Goal: Use online tool/utility: Use online tool/utility

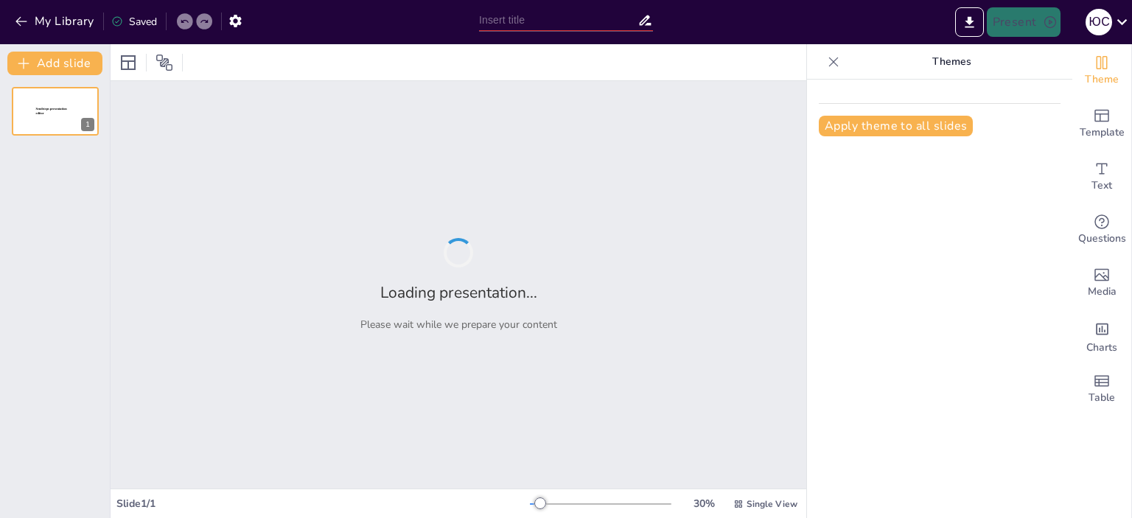
type input "Велике переселення нородів"
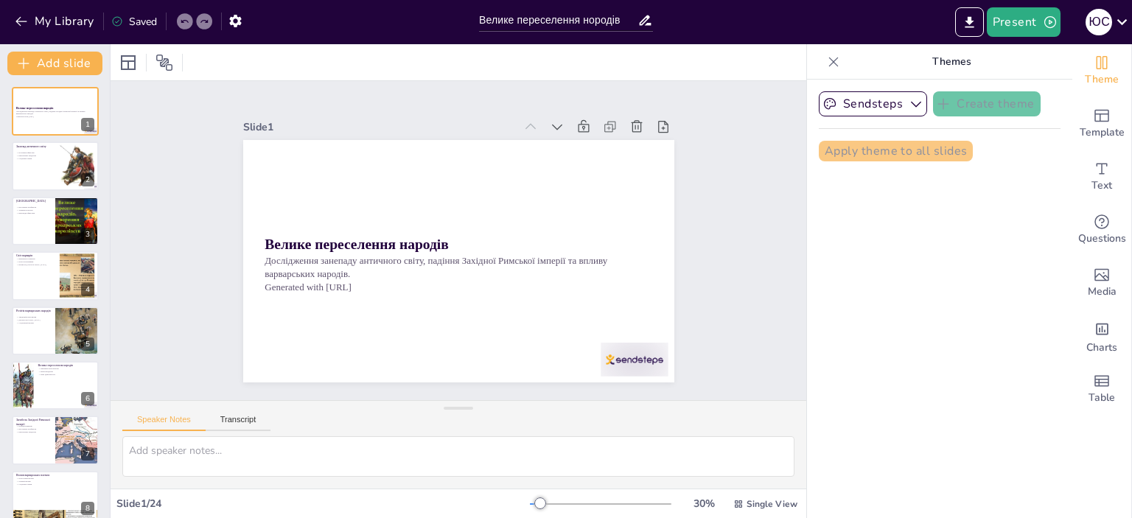
checkbox input "true"
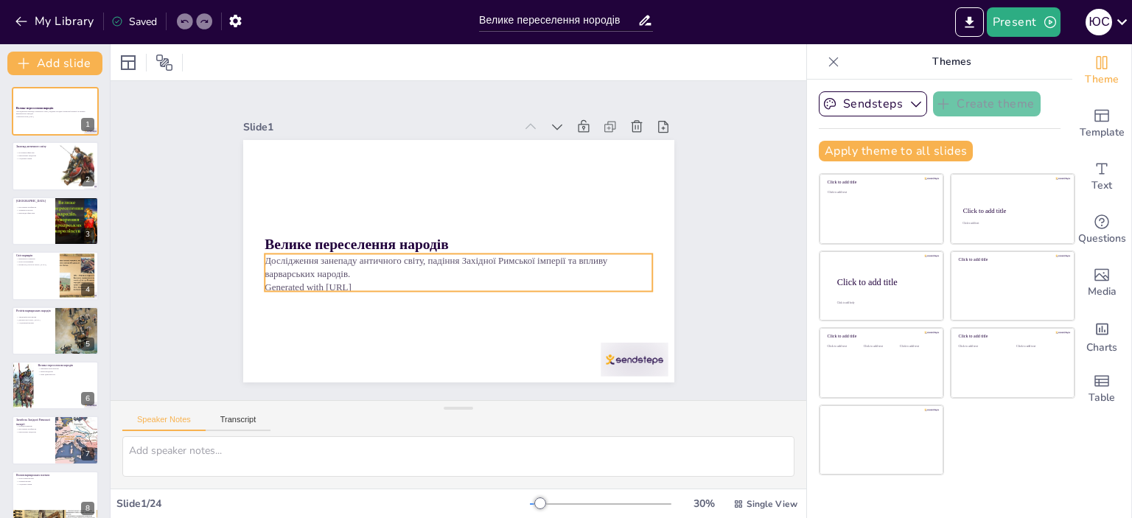
checkbox input "true"
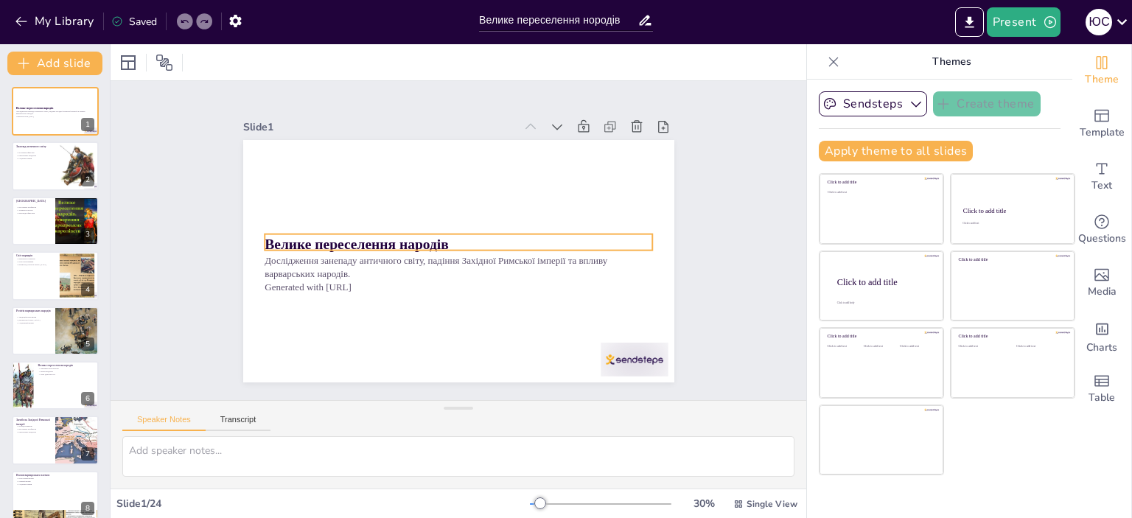
checkbox input "true"
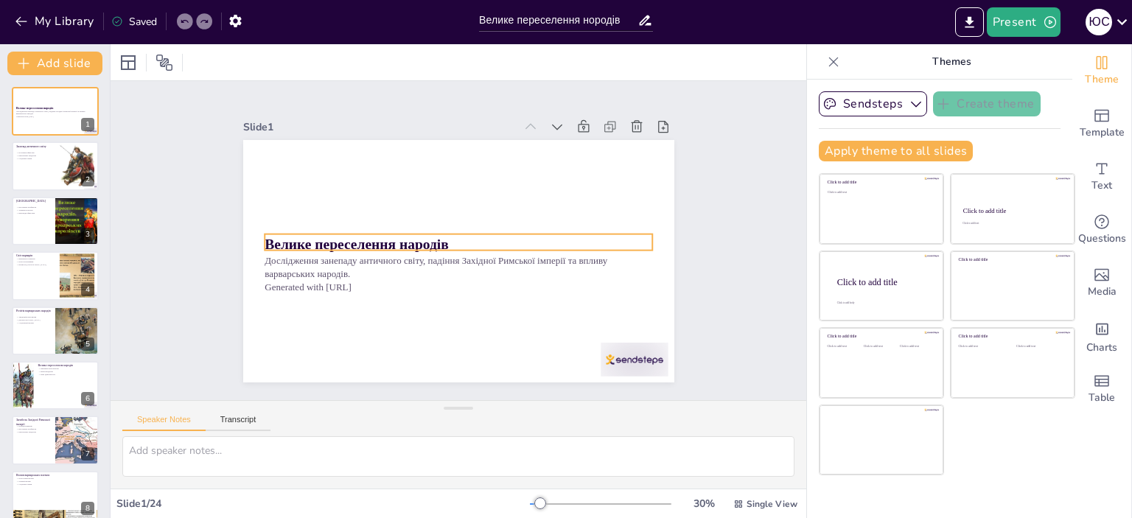
checkbox input "true"
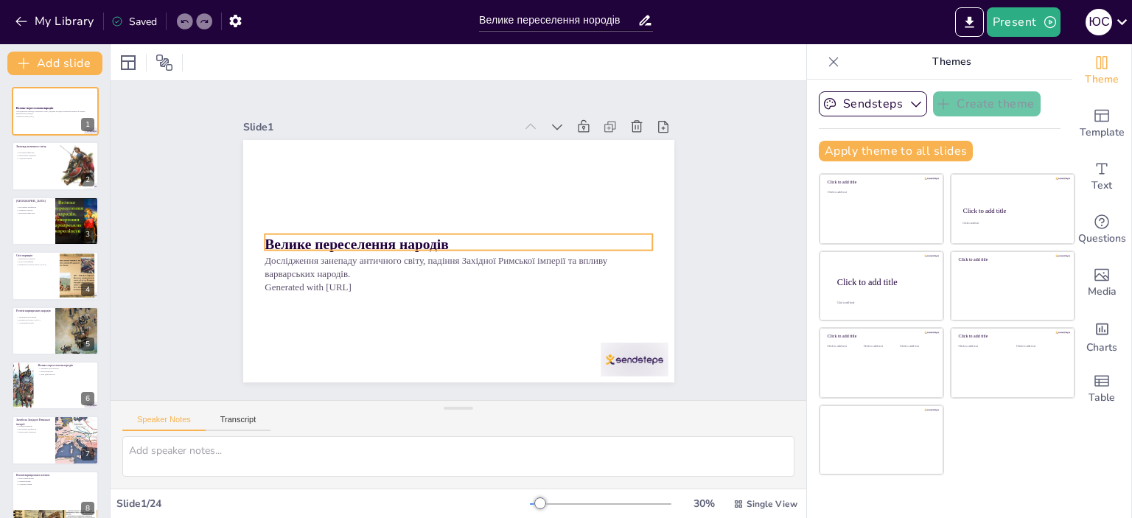
checkbox input "true"
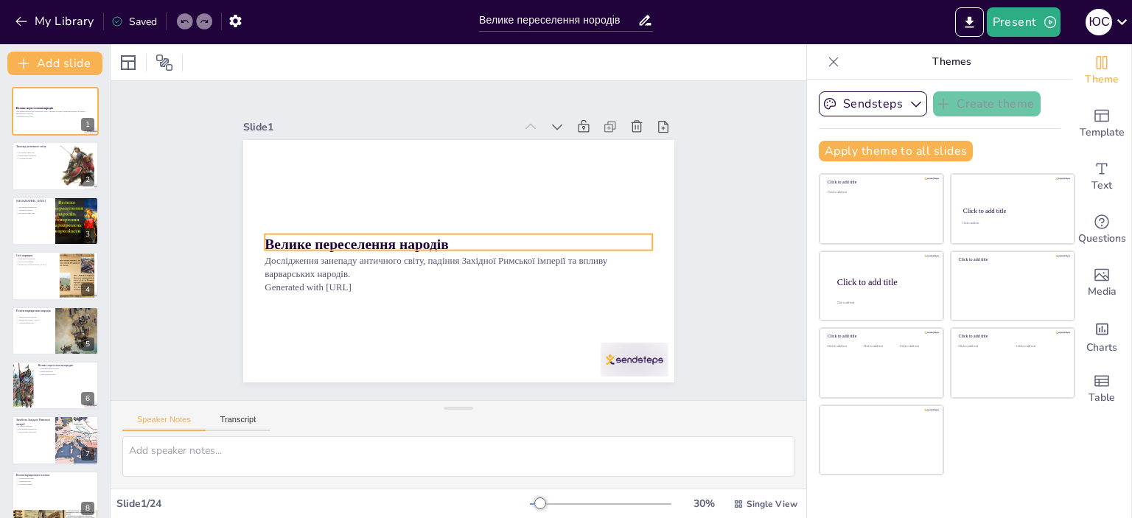
checkbox input "true"
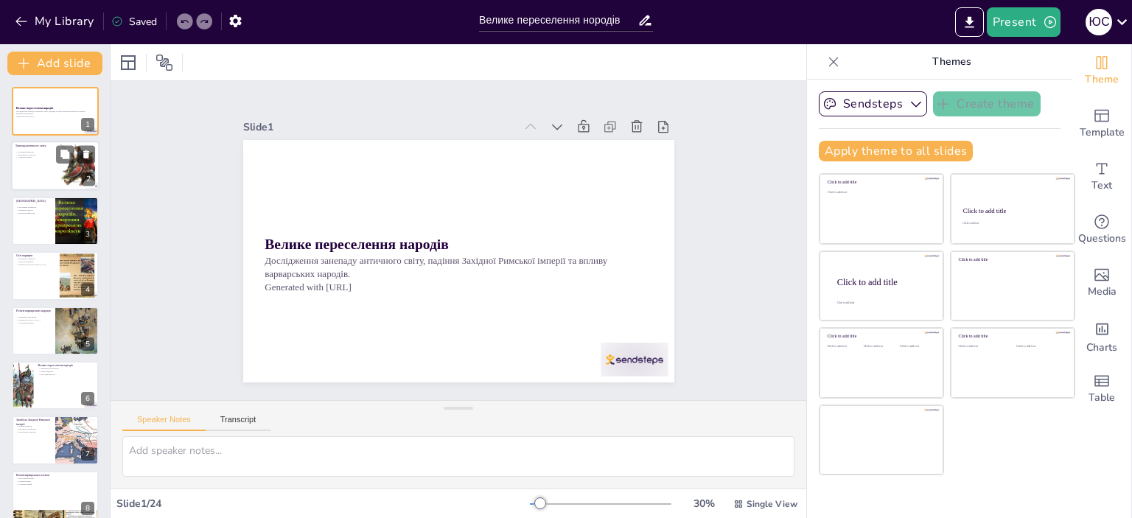
checkbox input "true"
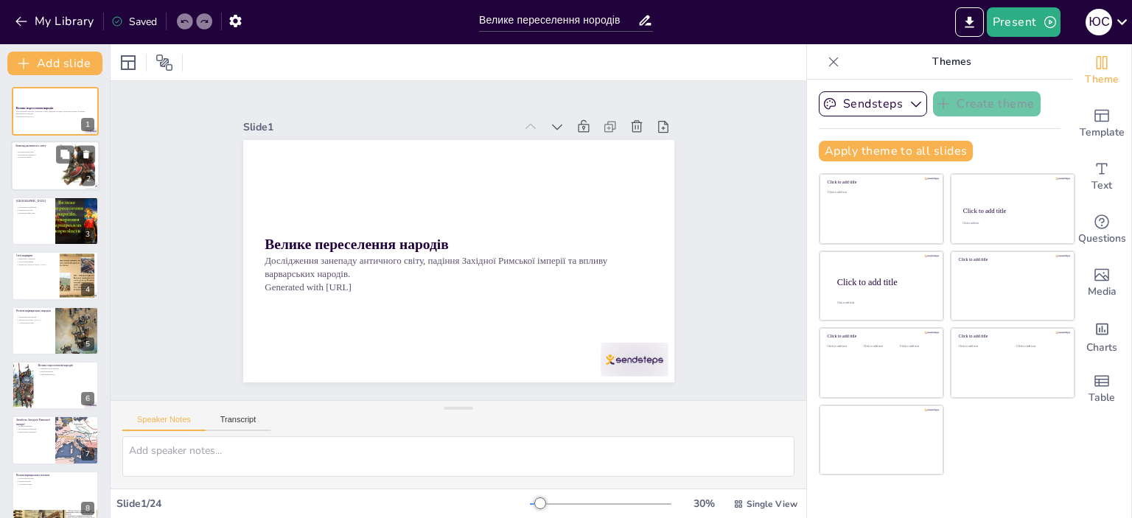
checkbox input "true"
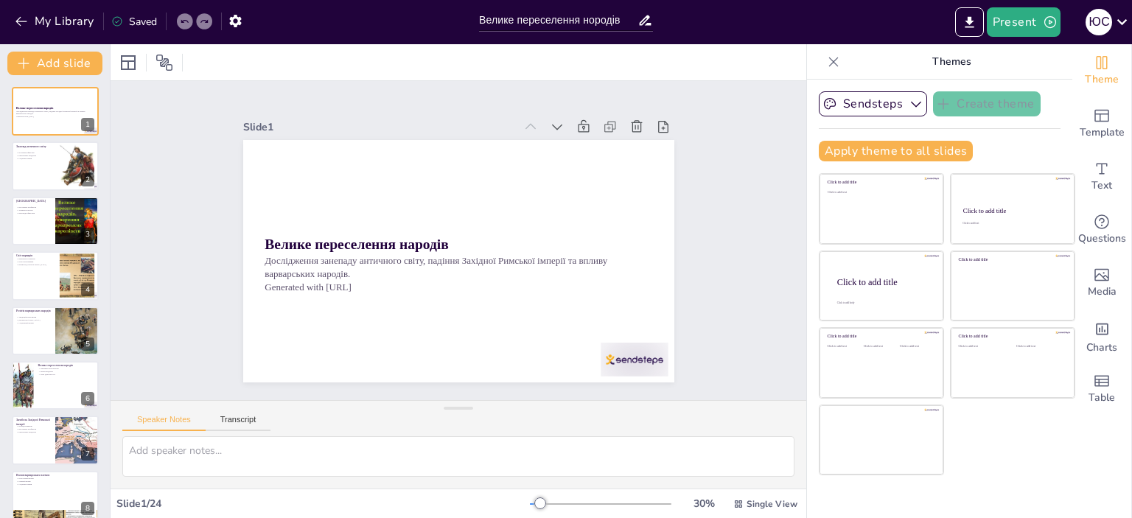
checkbox input "true"
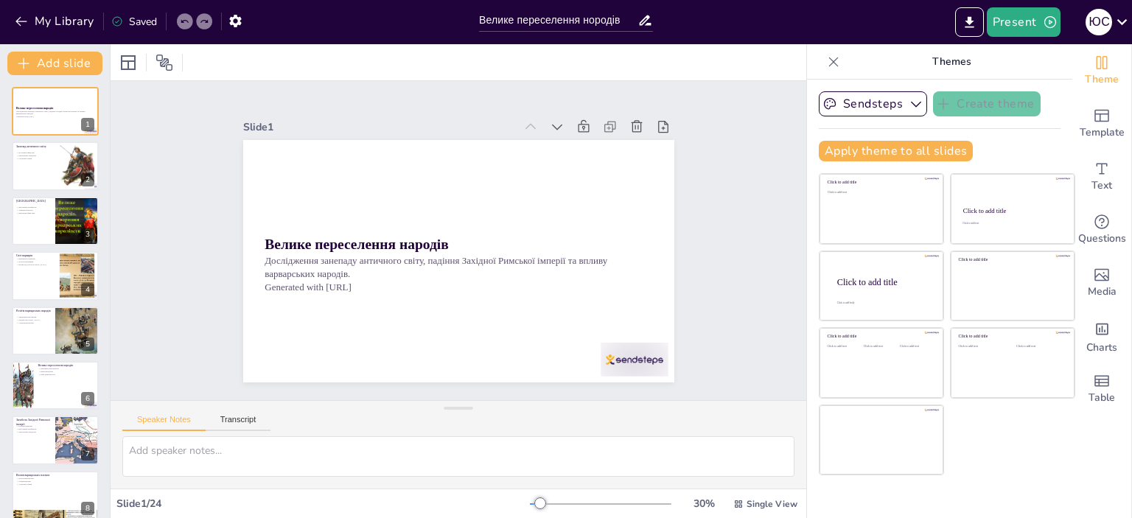
checkbox input "true"
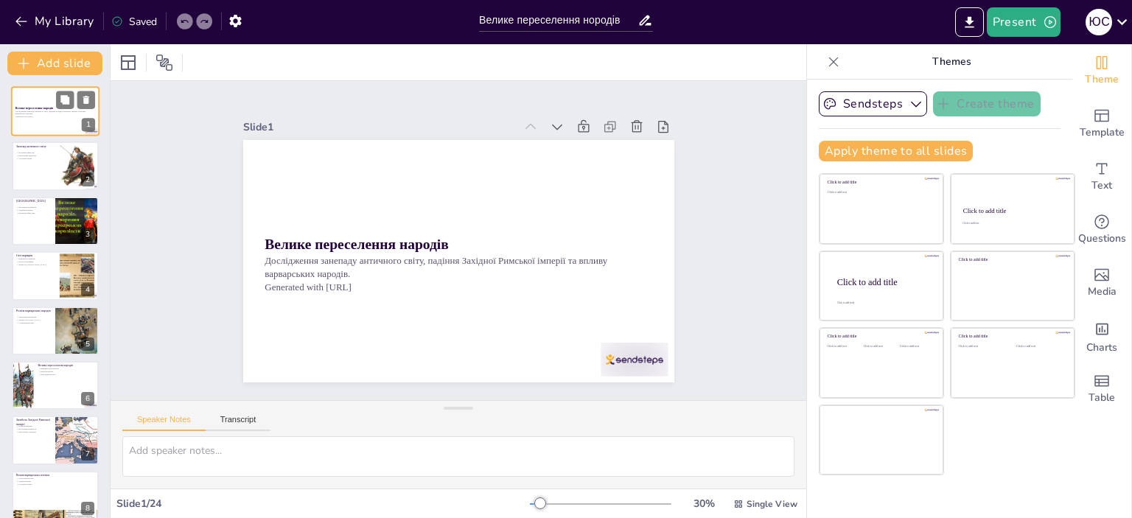
checkbox input "true"
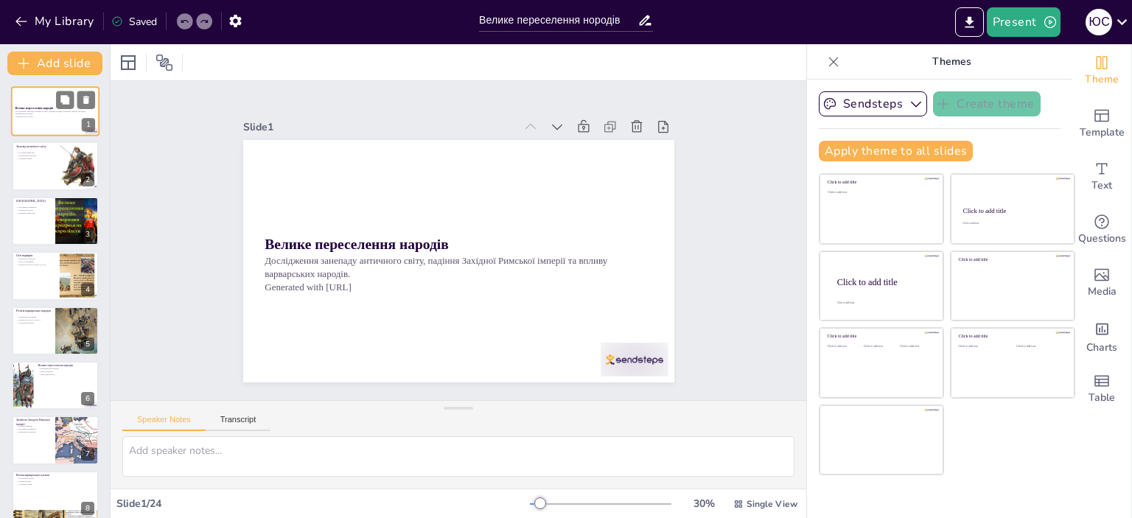
checkbox input "true"
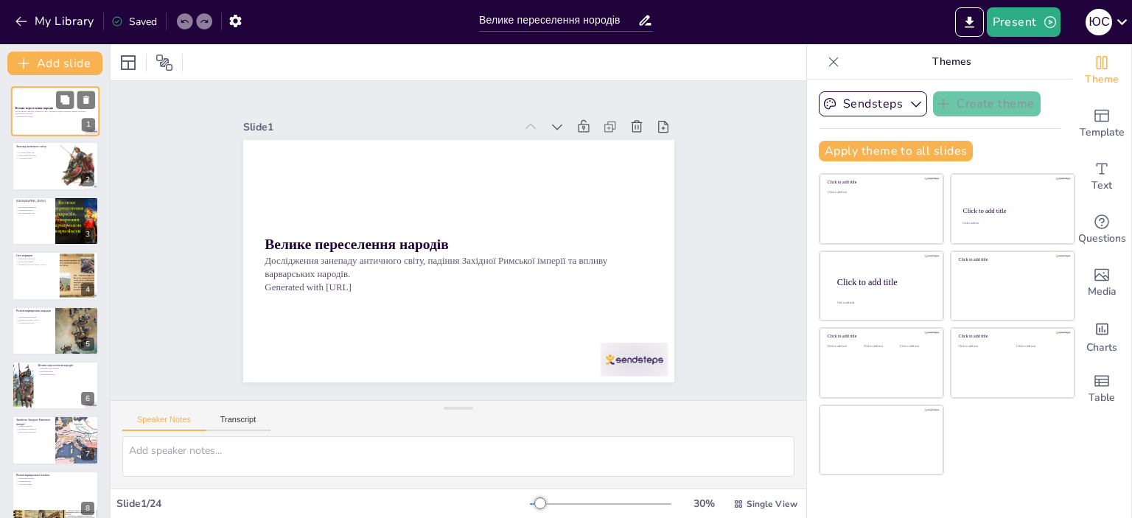
checkbox input "true"
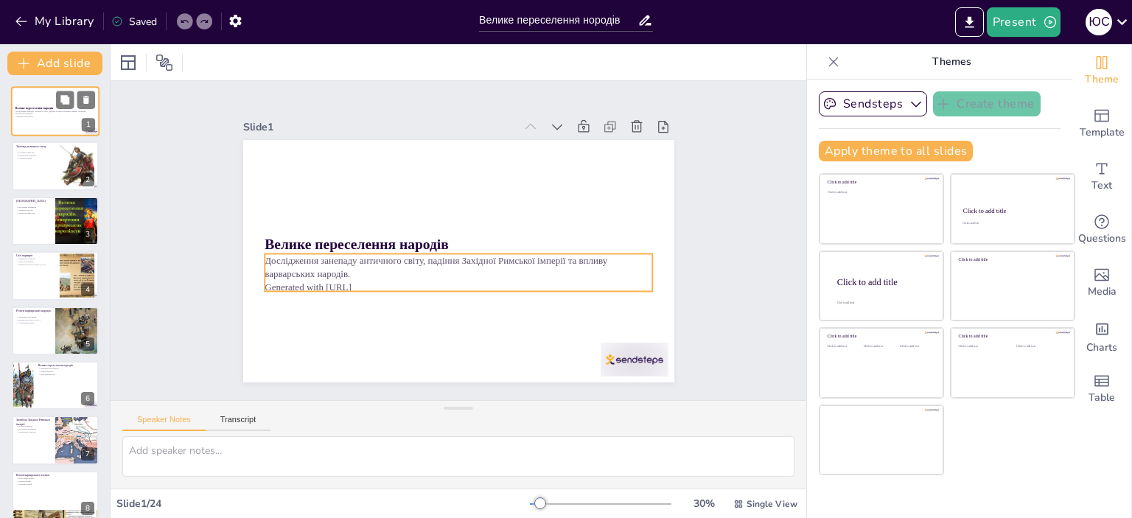
click at [65, 111] on p "Дослідження занепаду античного світу, падіння Західної Римської імперії та впли…" at bounding box center [55, 112] width 80 height 5
checkbox input "true"
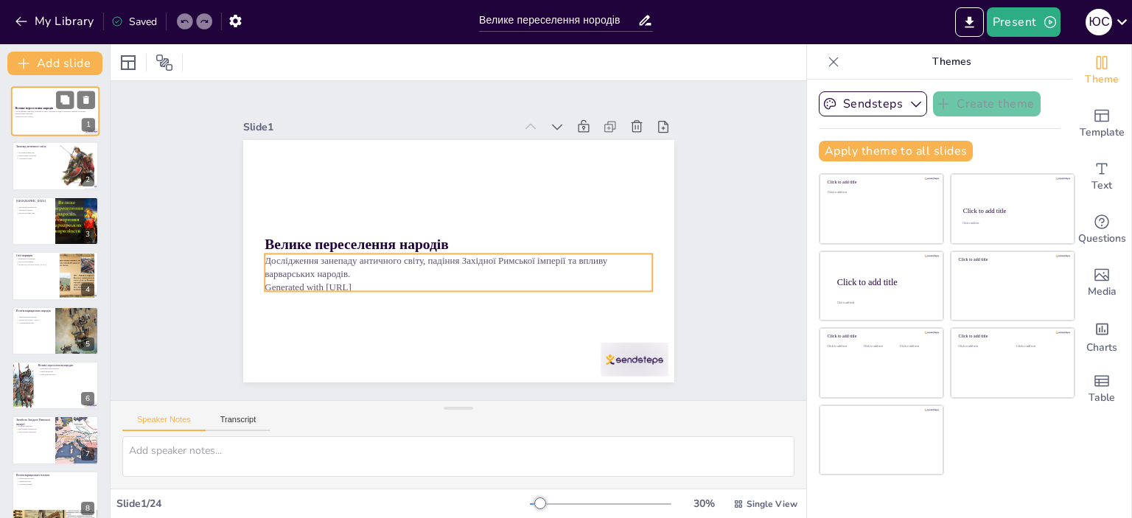
checkbox input "true"
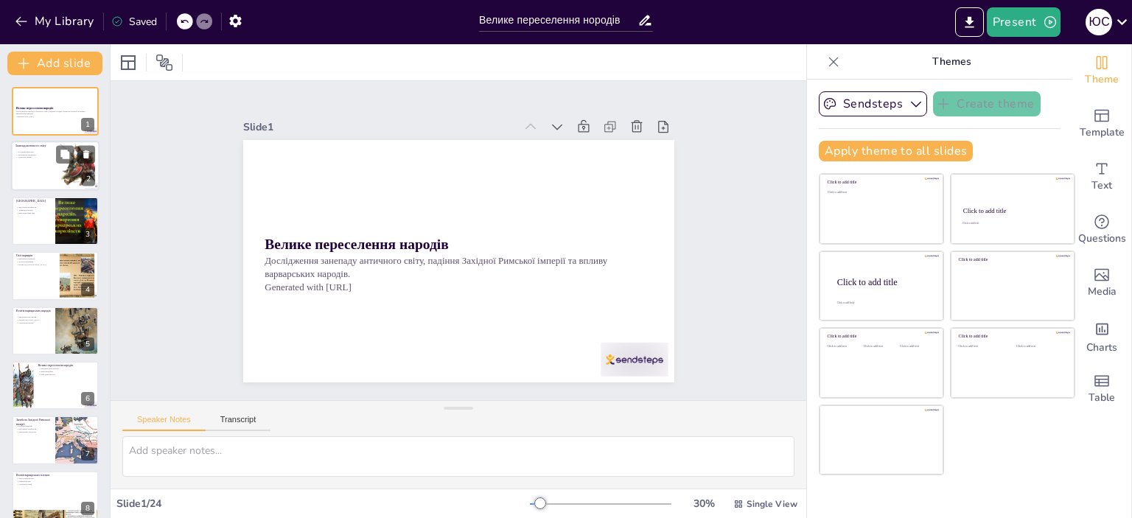
checkbox input "true"
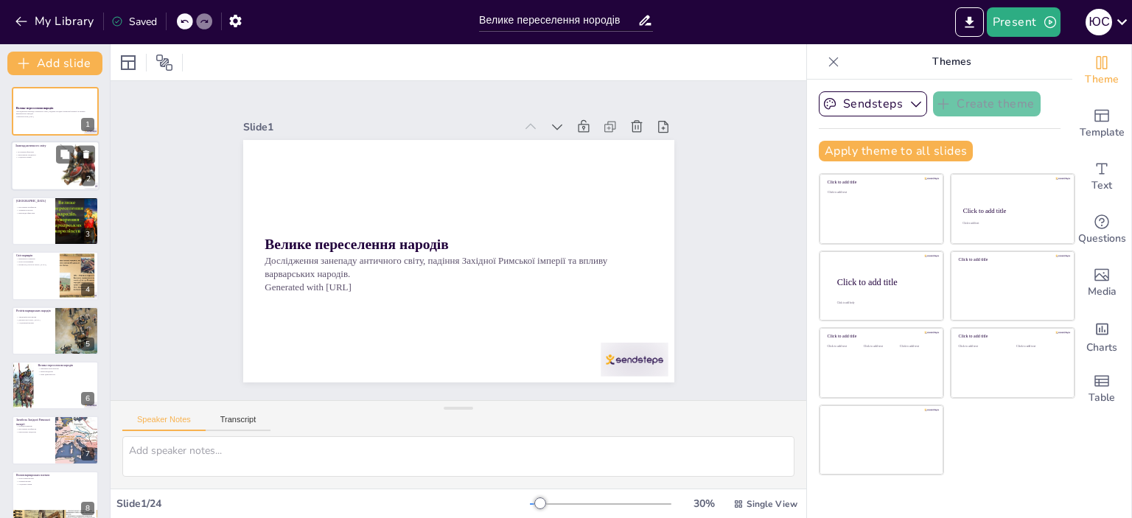
checkbox input "true"
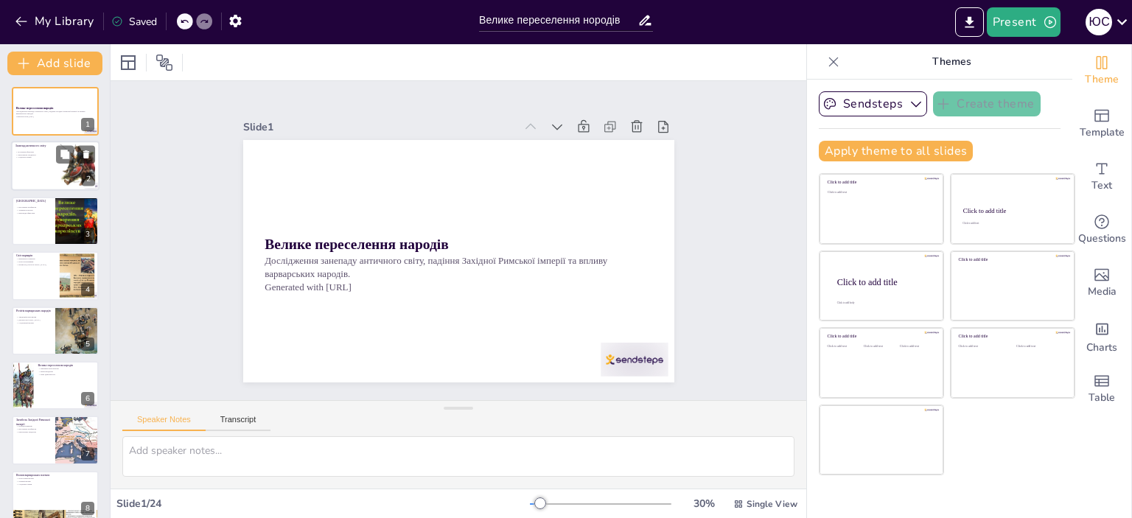
checkbox input "true"
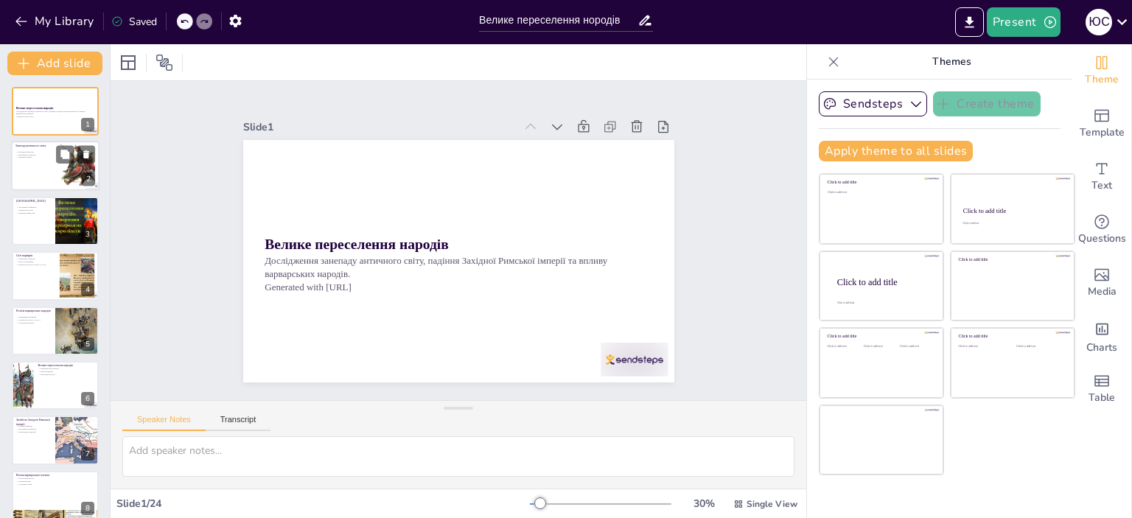
checkbox input "true"
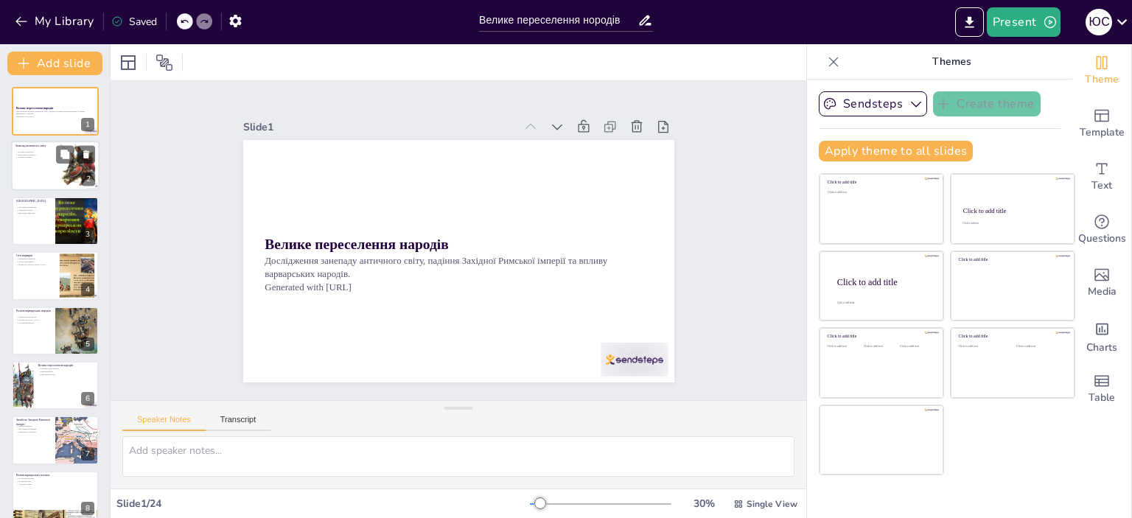
checkbox input "true"
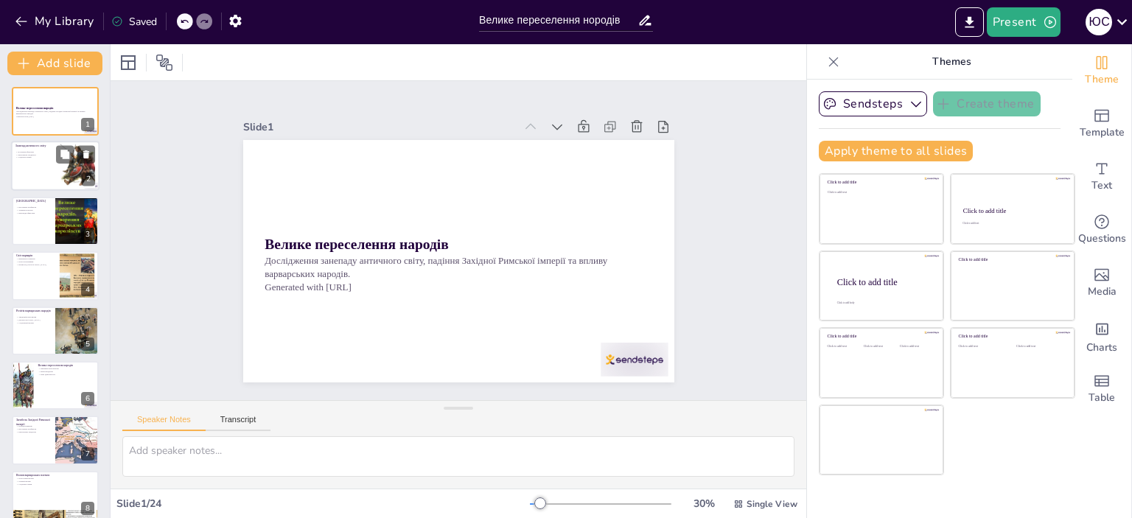
click at [56, 159] on div at bounding box center [75, 155] width 39 height 18
checkbox input "true"
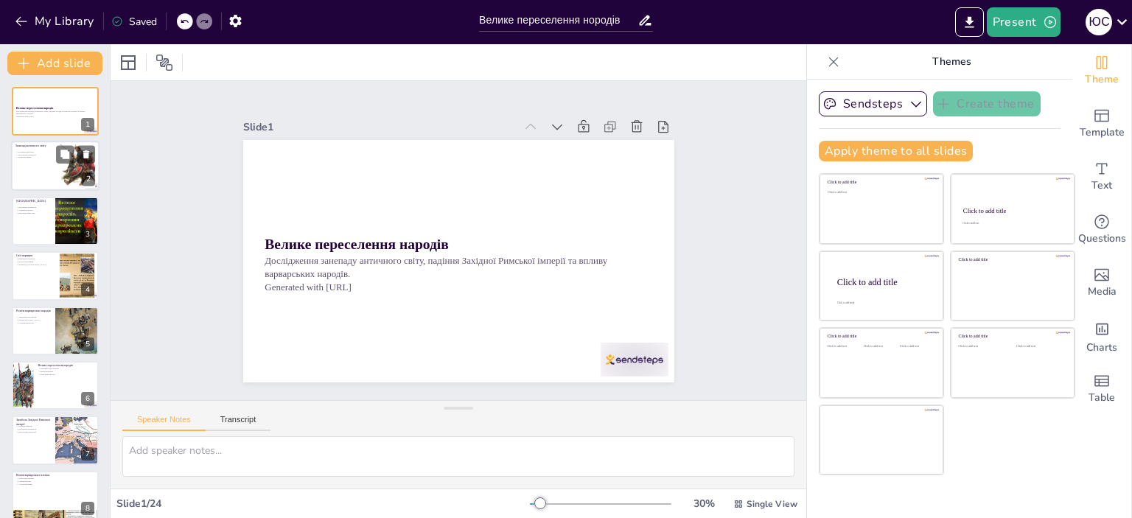
checkbox input "true"
type textarea "Політичні фактори, такі як корупція та внутрішні конфлікти, значно послабили де…"
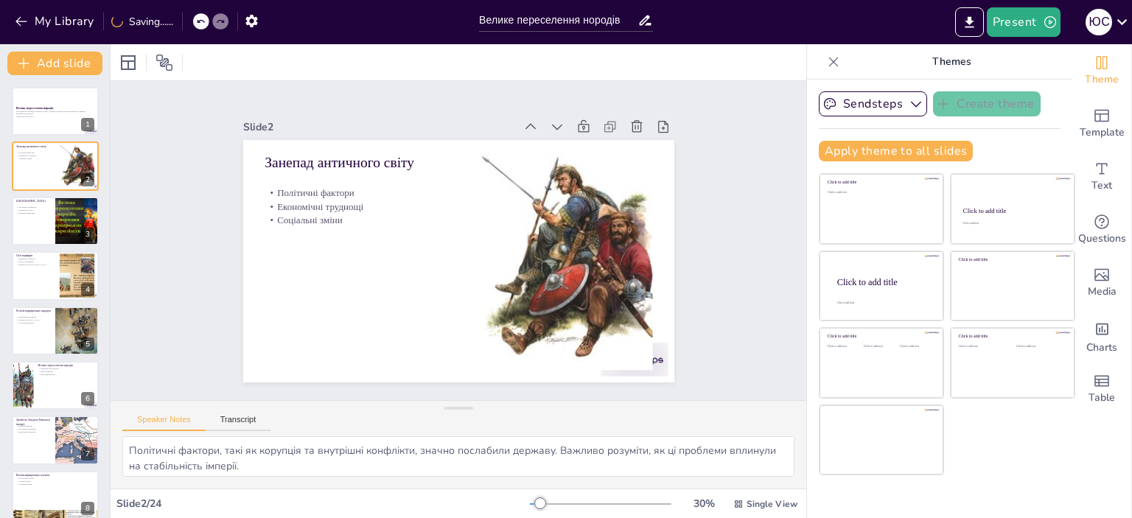
checkbox input "true"
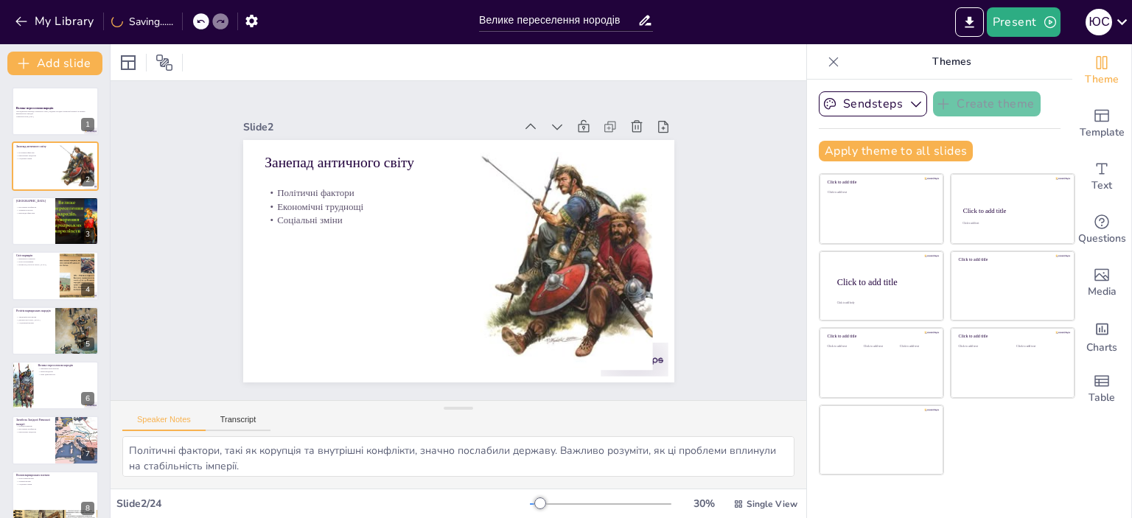
checkbox input "true"
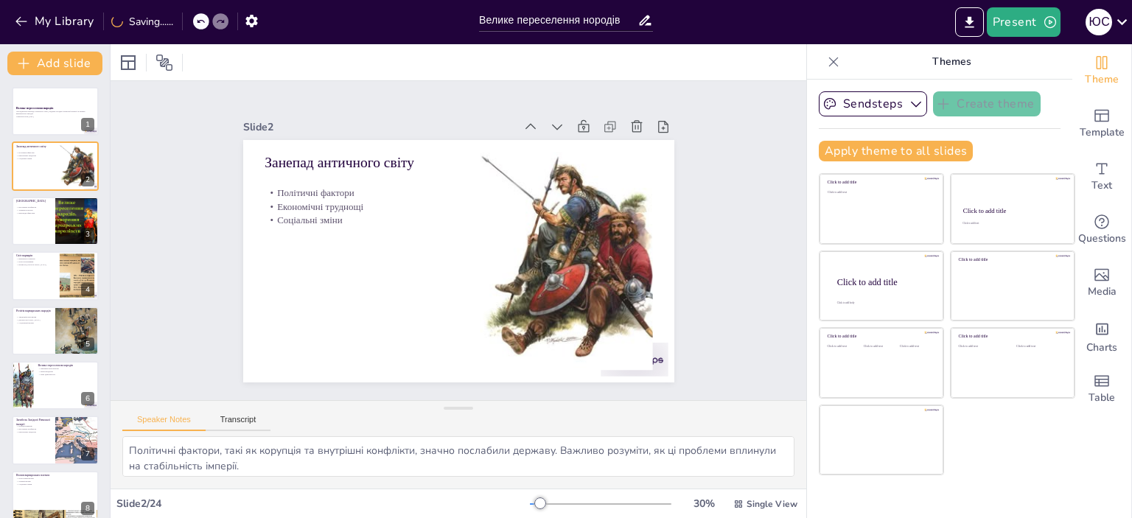
checkbox input "true"
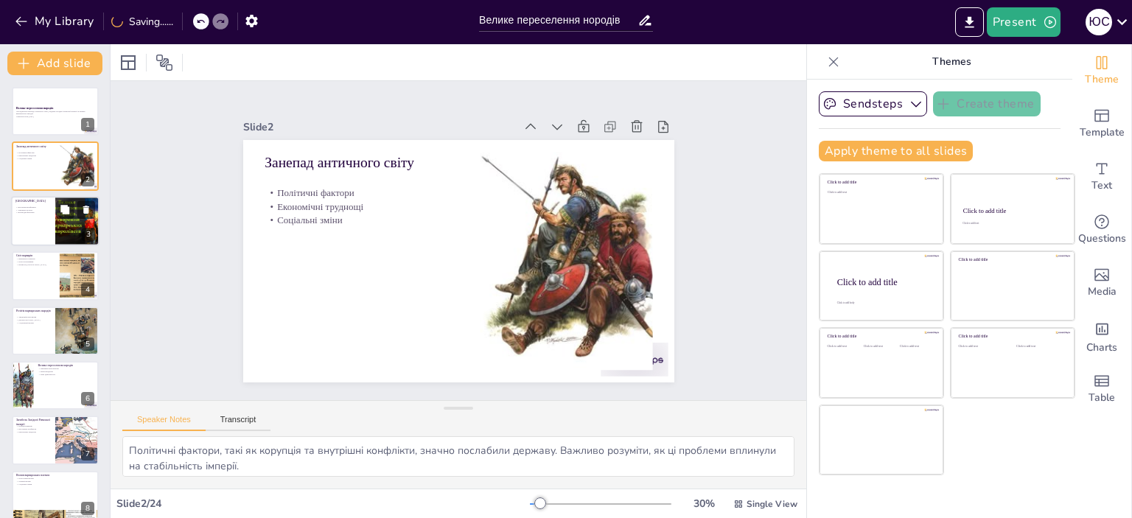
checkbox input "true"
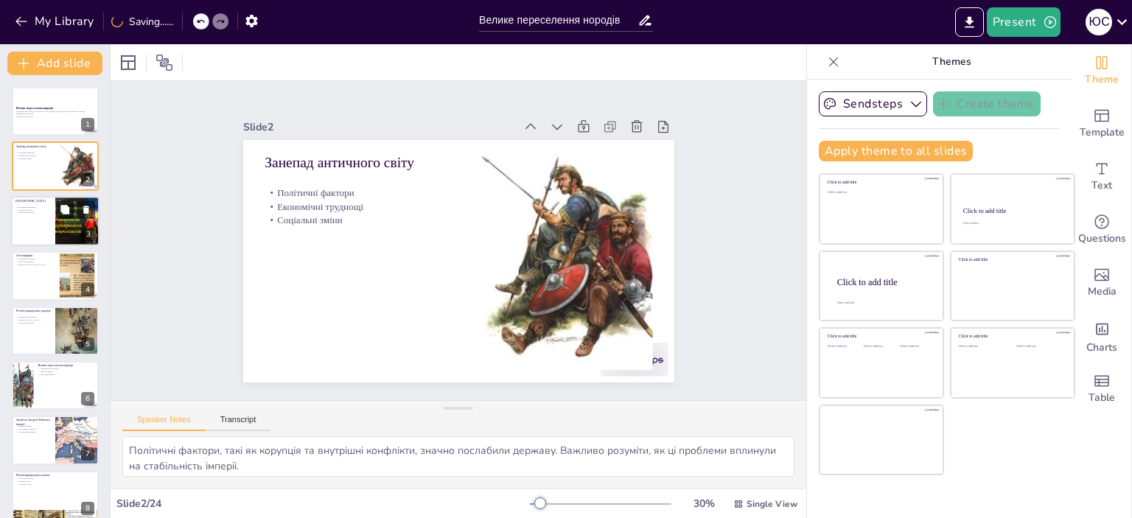
checkbox input "true"
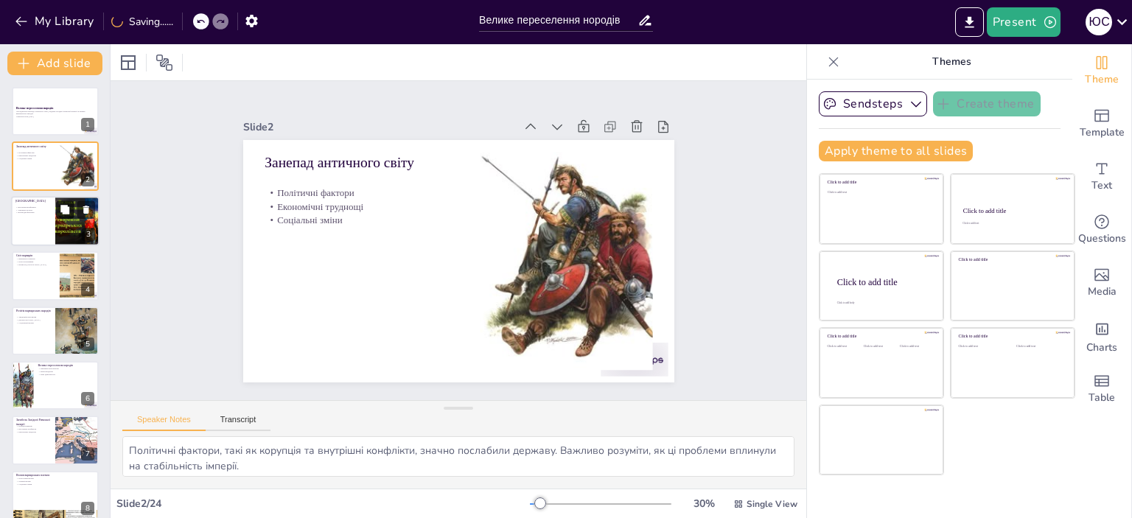
click at [57, 208] on button at bounding box center [65, 209] width 18 height 18
type textarea "Внутрішні конфлікти, такі як боротьба за владу, створили нестабільність у [GEOG…"
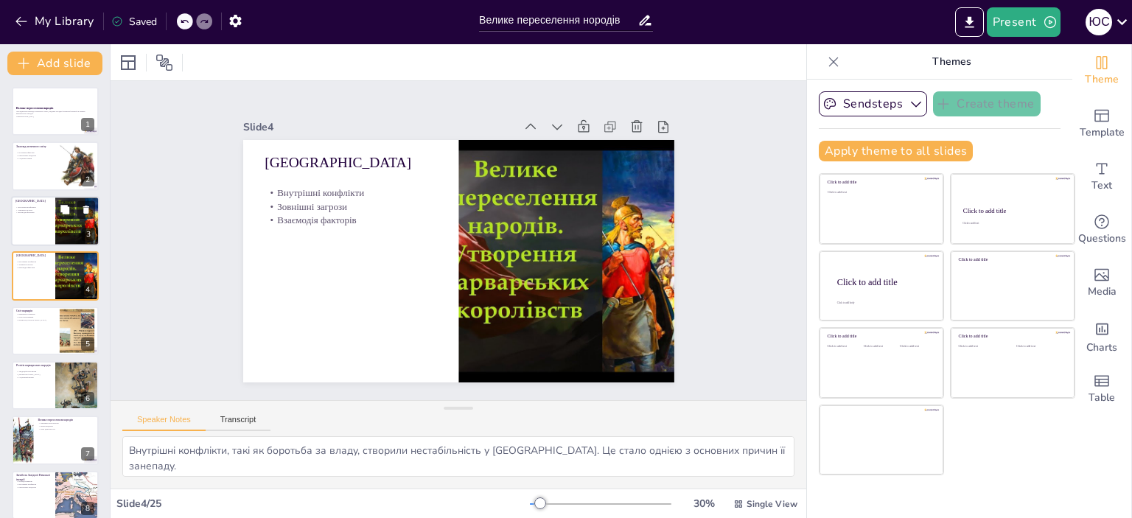
checkbox input "true"
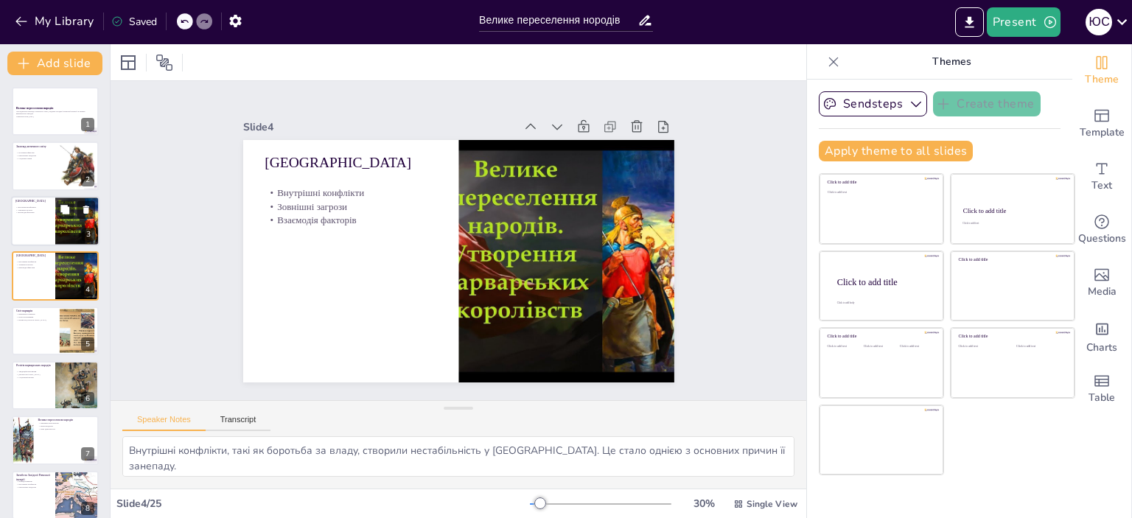
checkbox input "true"
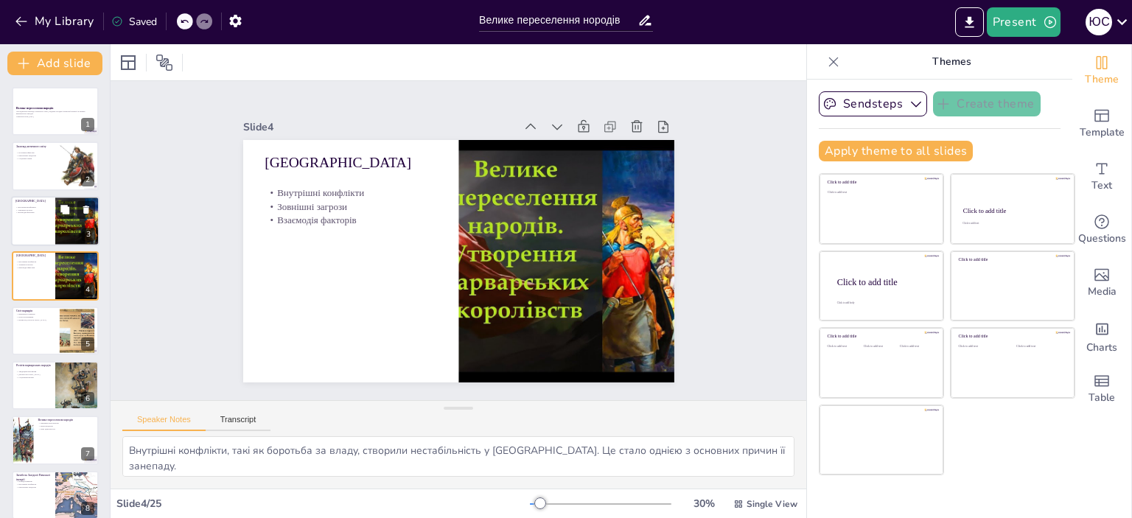
checkbox input "true"
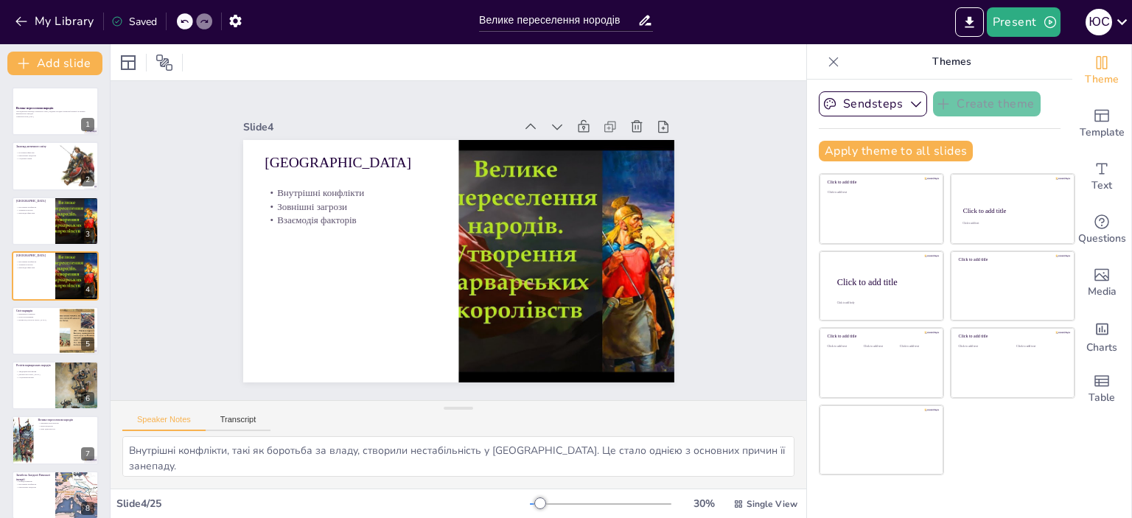
checkbox input "true"
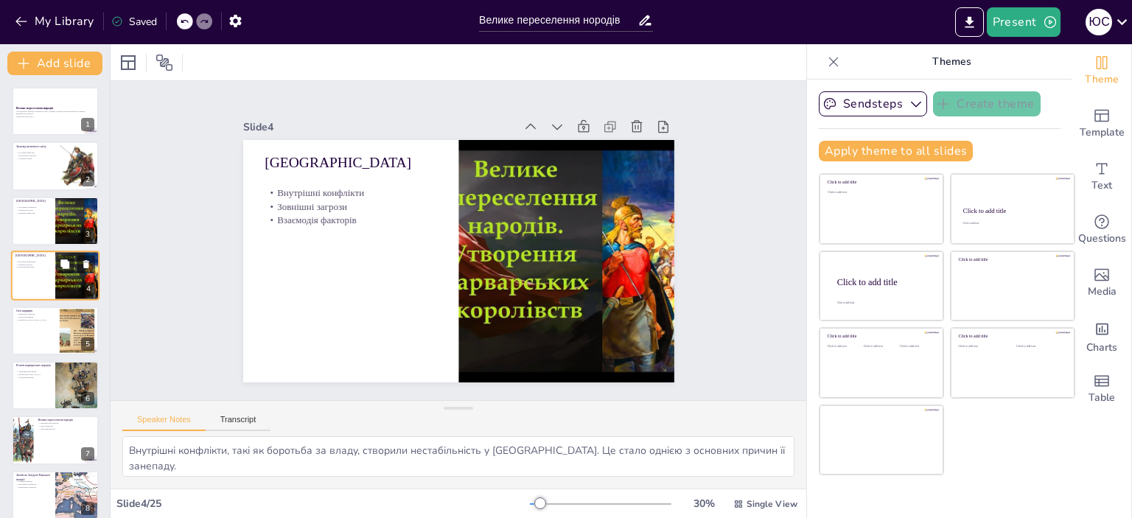
checkbox input "true"
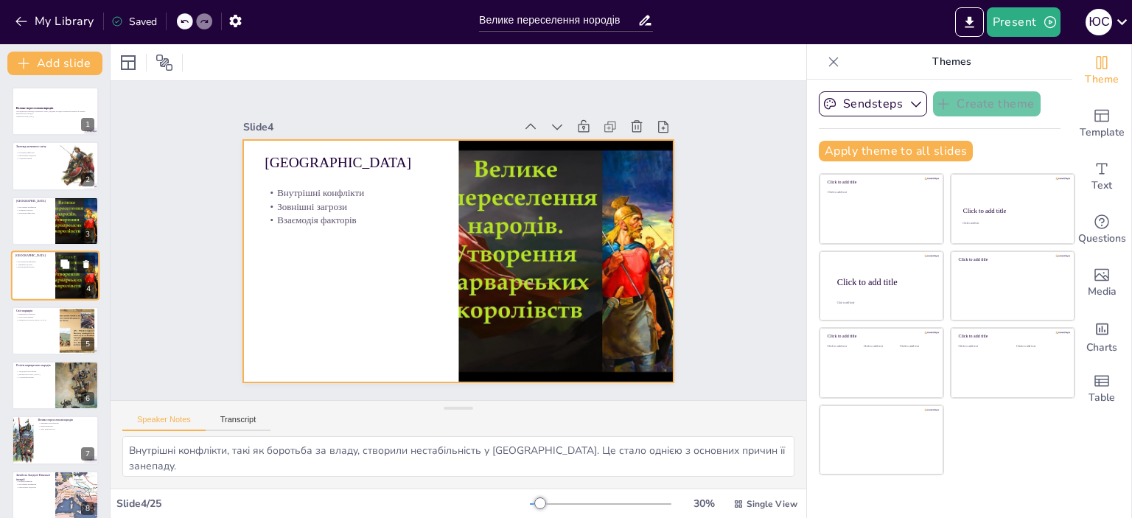
click at [53, 265] on div at bounding box center [55, 276] width 88 height 50
checkbox input "true"
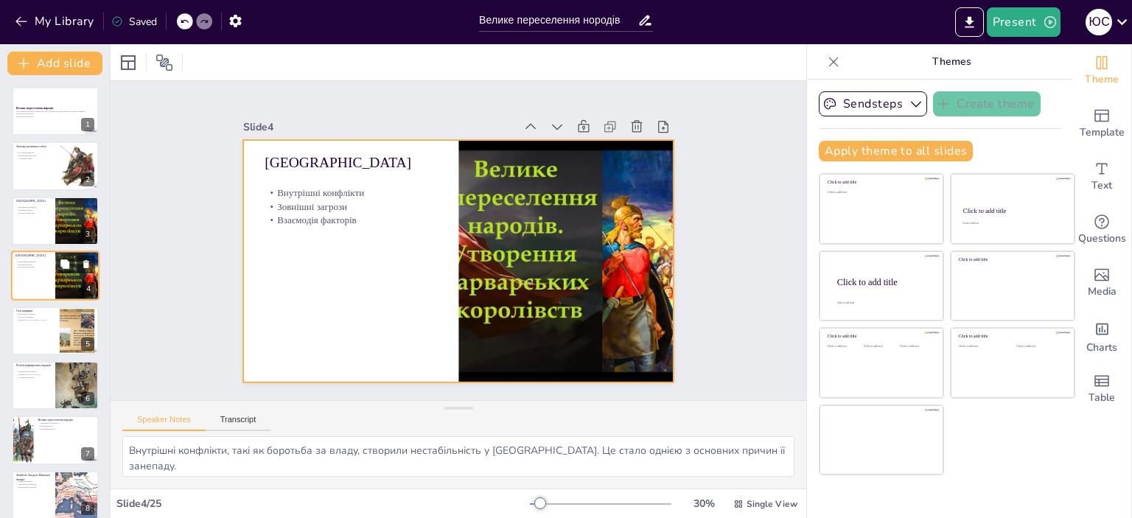
checkbox input "true"
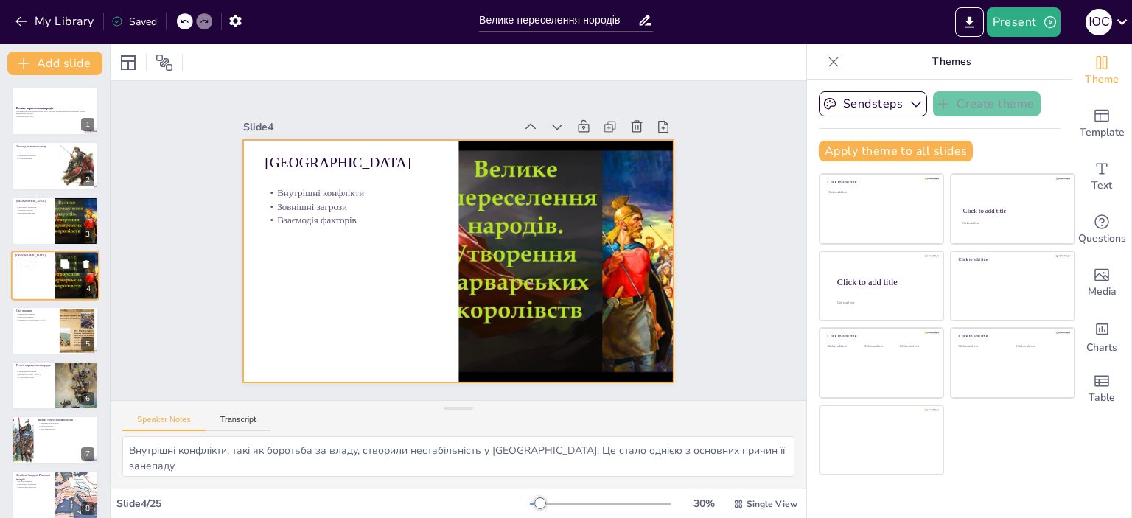
checkbox input "true"
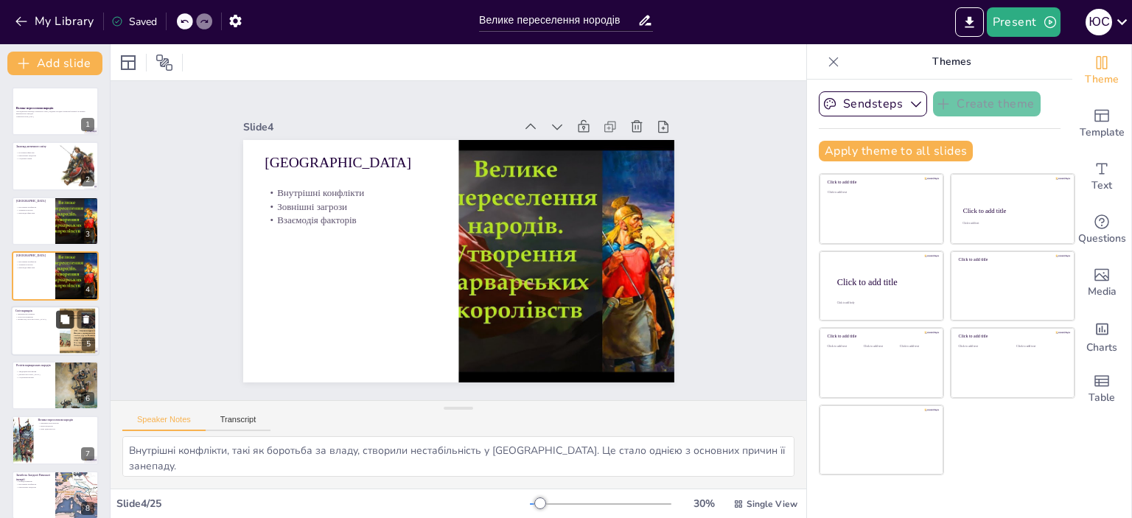
checkbox input "true"
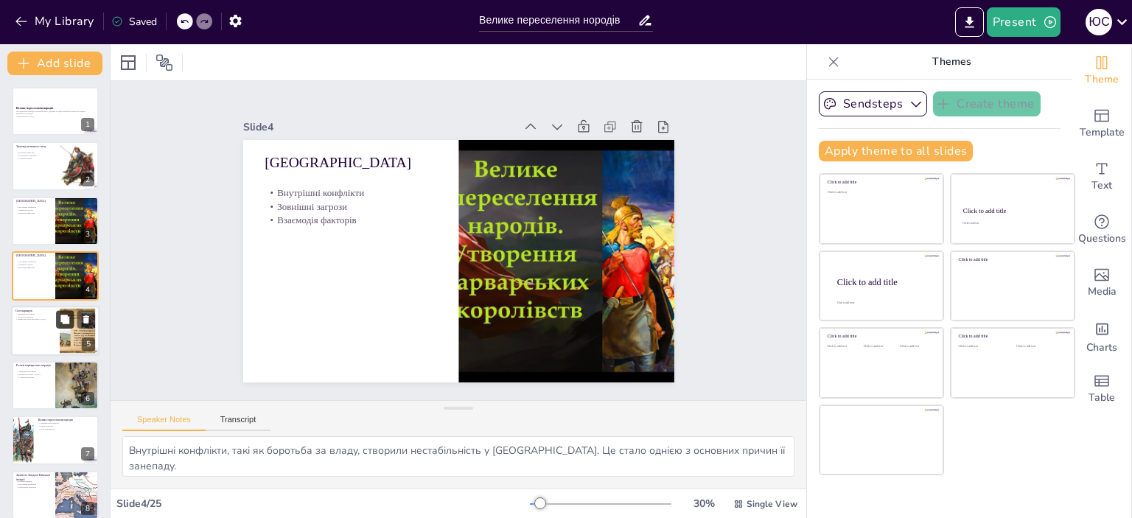
checkbox input "true"
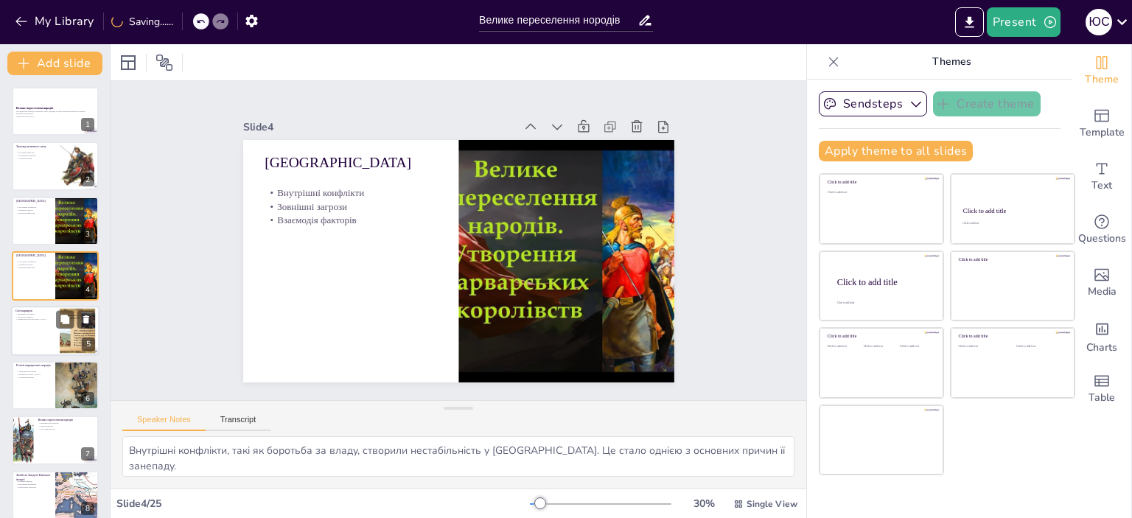
checkbox input "true"
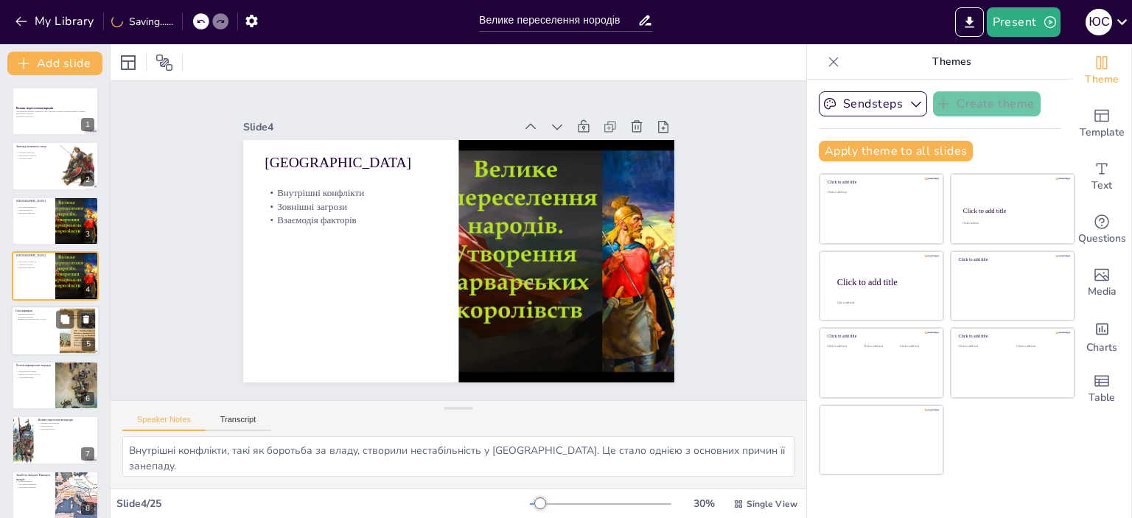
click at [53, 330] on div at bounding box center [55, 331] width 88 height 50
type textarea "Варварські племена, такі як готи та вандали, мали свої традиції та звичаї. Вони…"
checkbox input "true"
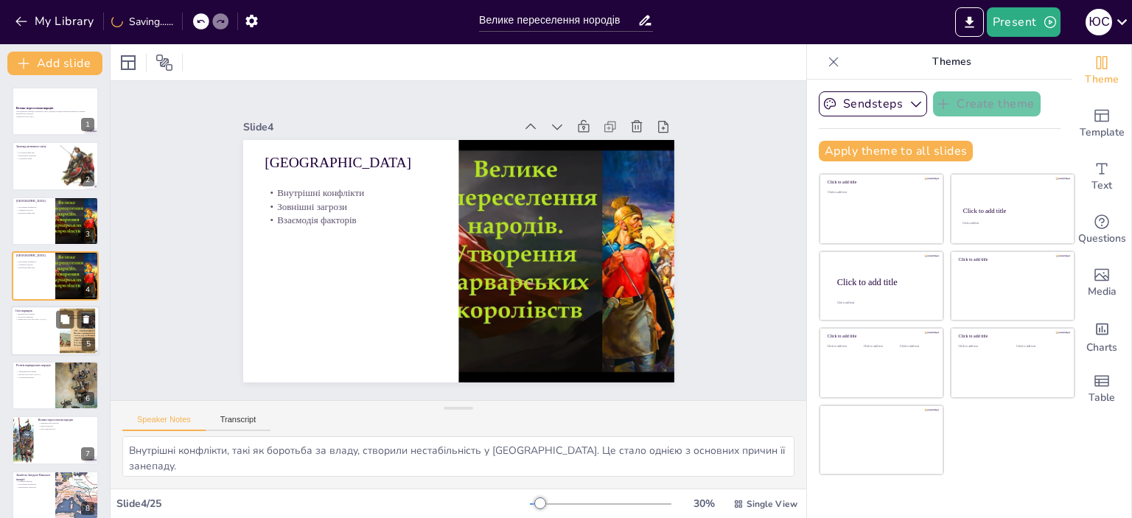
checkbox input "true"
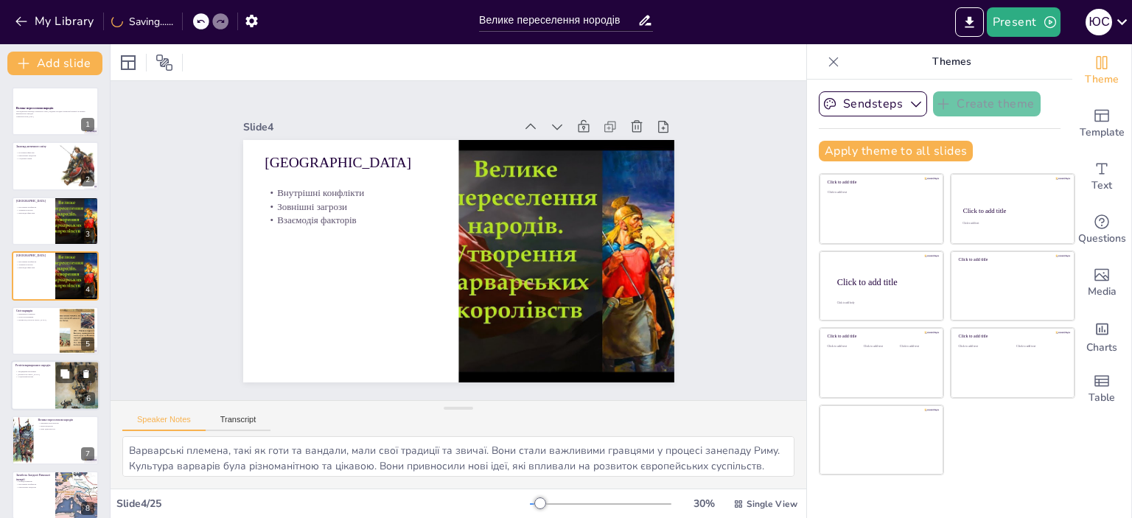
scroll to position [34, 0]
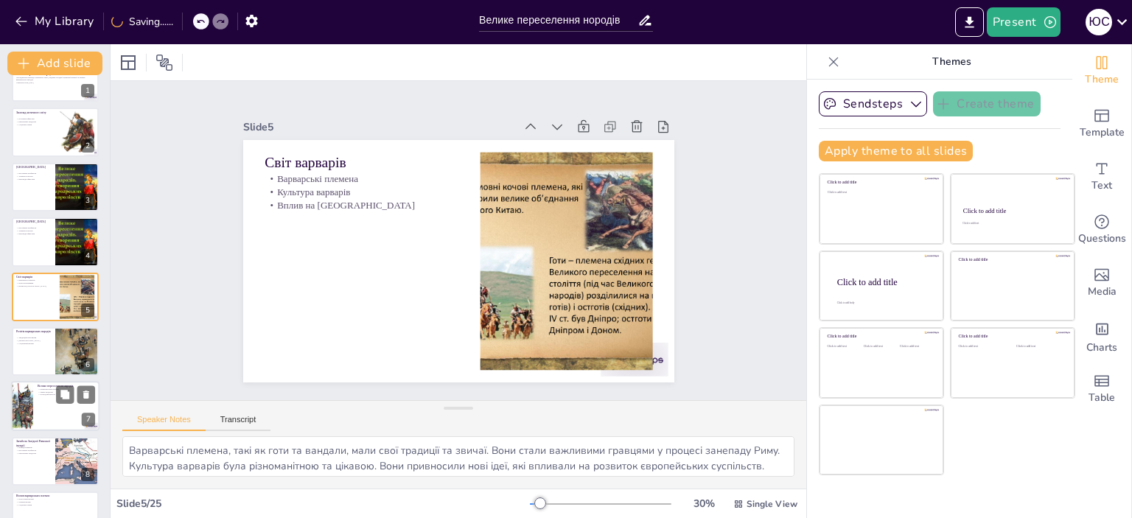
checkbox input "true"
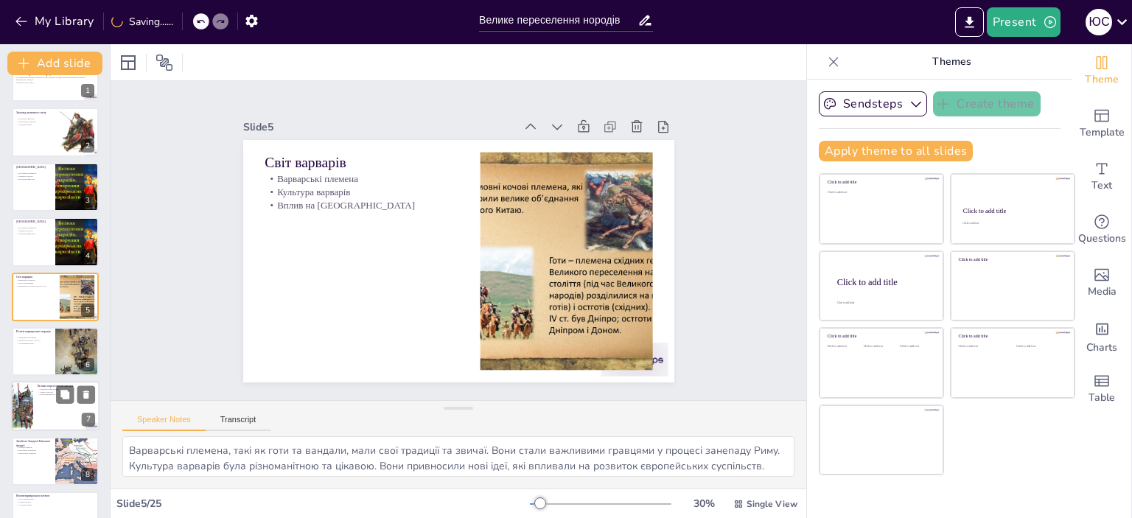
checkbox input "true"
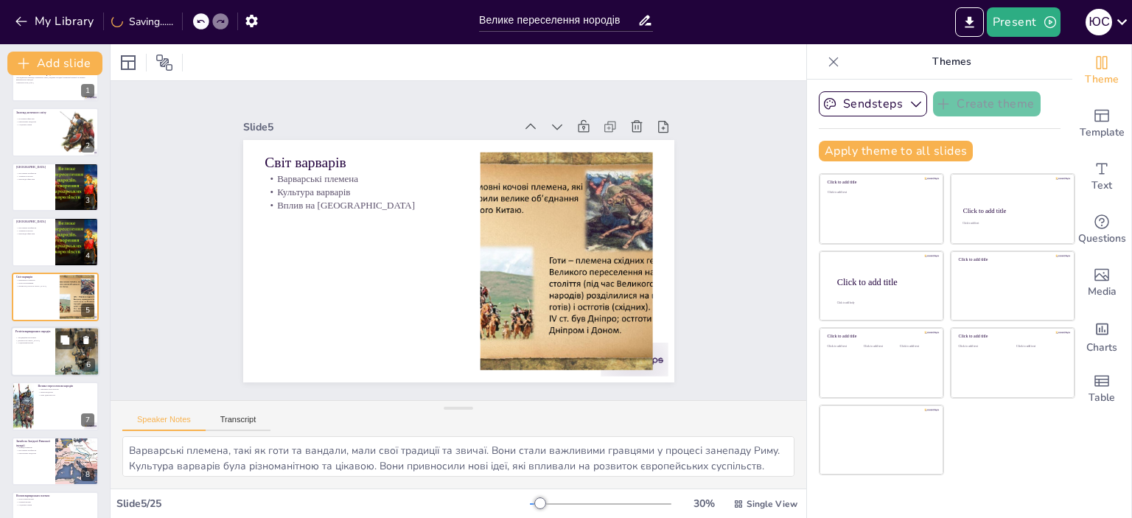
checkbox input "true"
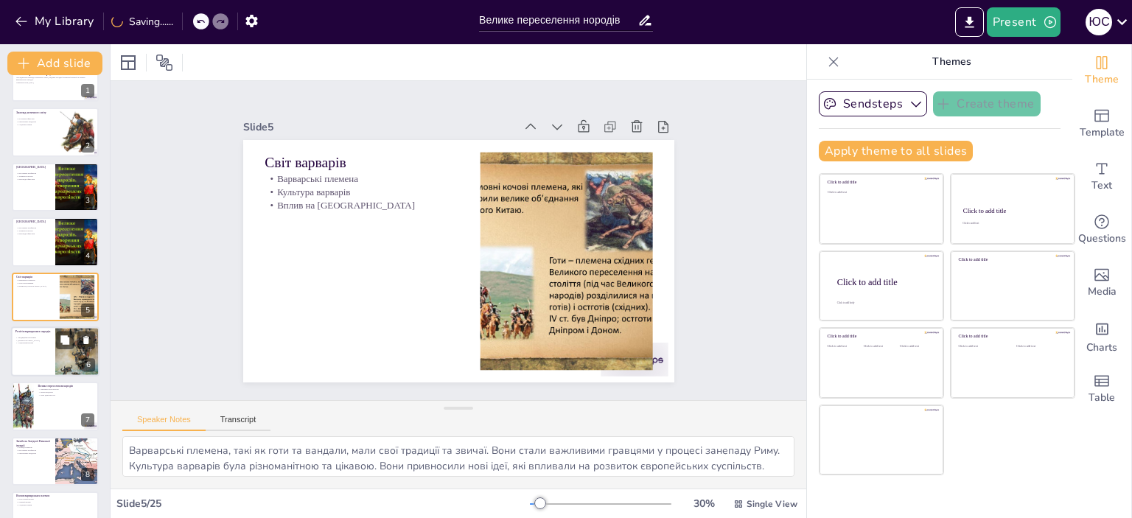
checkbox input "true"
click at [42, 358] on div at bounding box center [55, 352] width 88 height 50
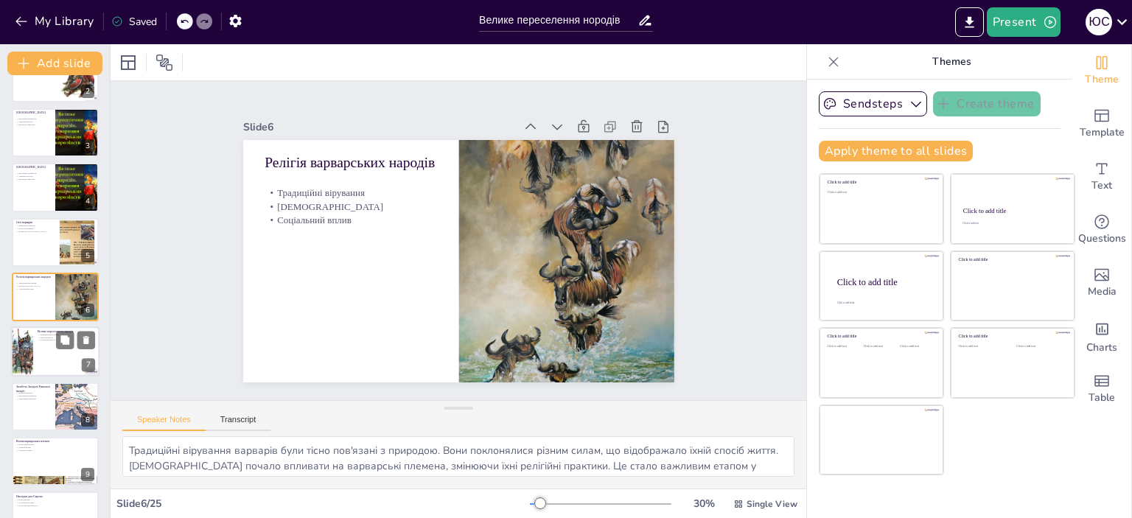
click at [50, 362] on div at bounding box center [55, 352] width 88 height 50
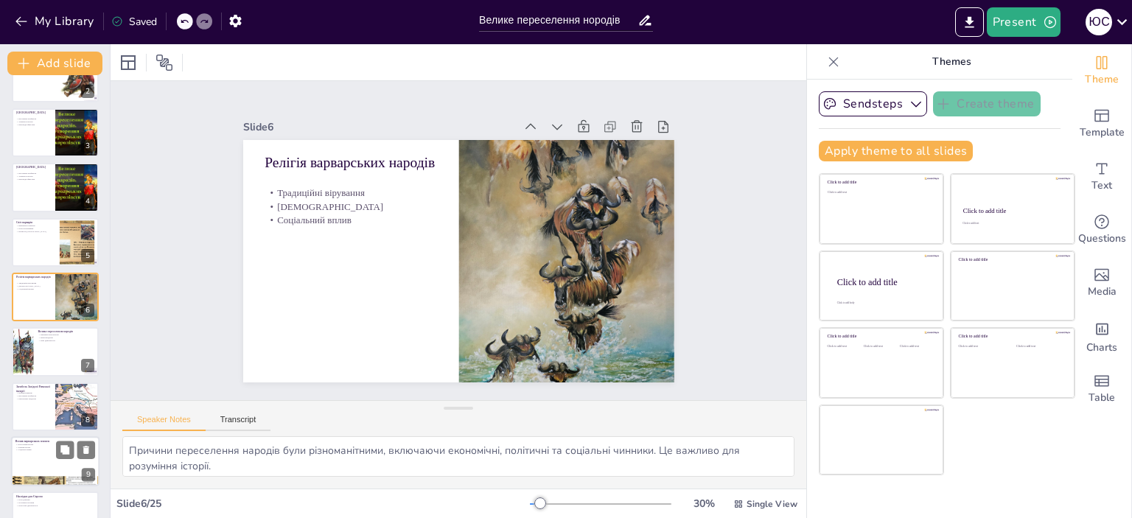
scroll to position [144, 0]
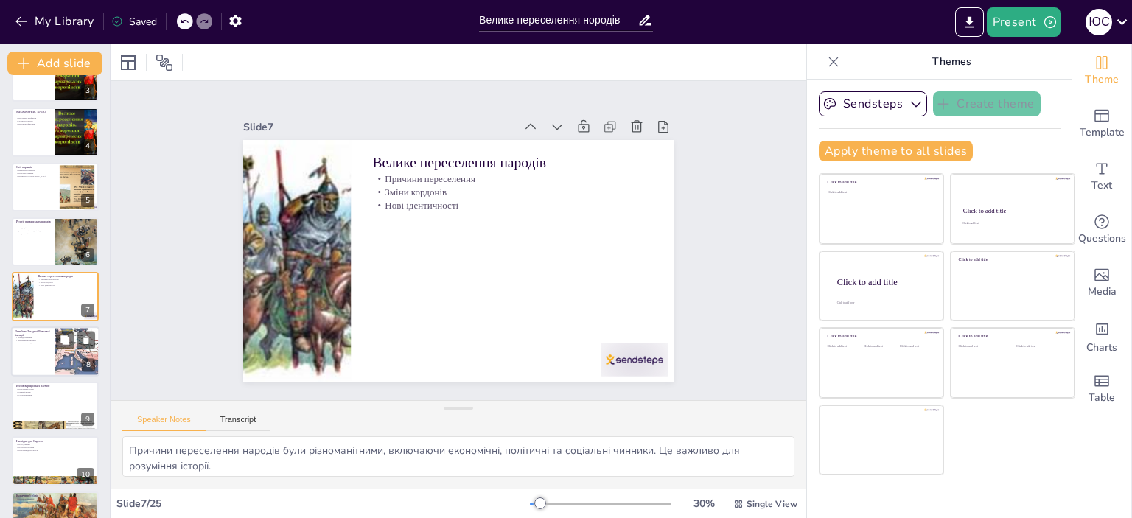
click at [38, 341] on p "Економічні труднощі" at bounding box center [32, 342] width 35 height 3
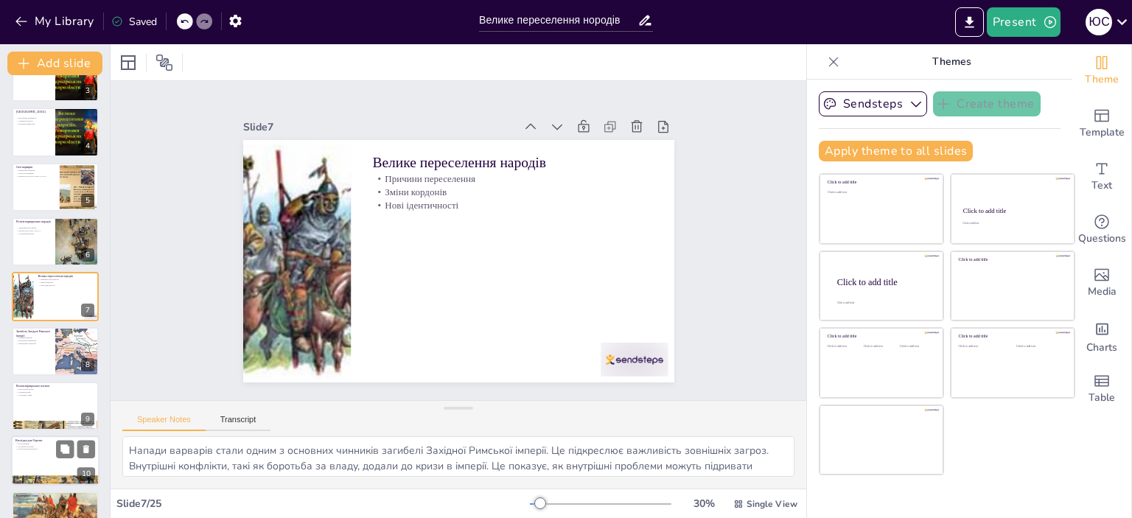
scroll to position [198, 0]
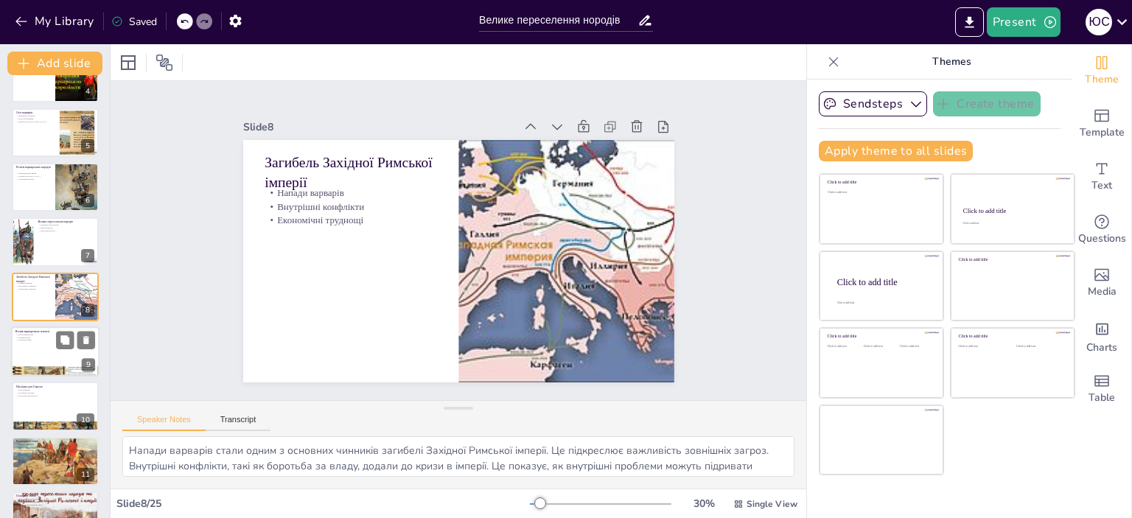
click at [39, 357] on div at bounding box center [55, 352] width 88 height 50
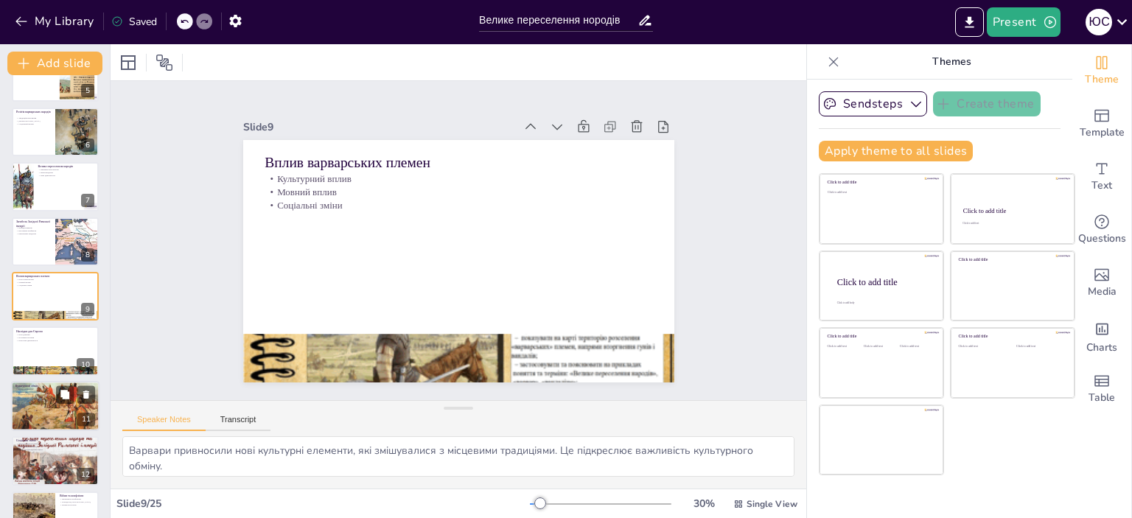
click at [45, 399] on div at bounding box center [55, 406] width 88 height 60
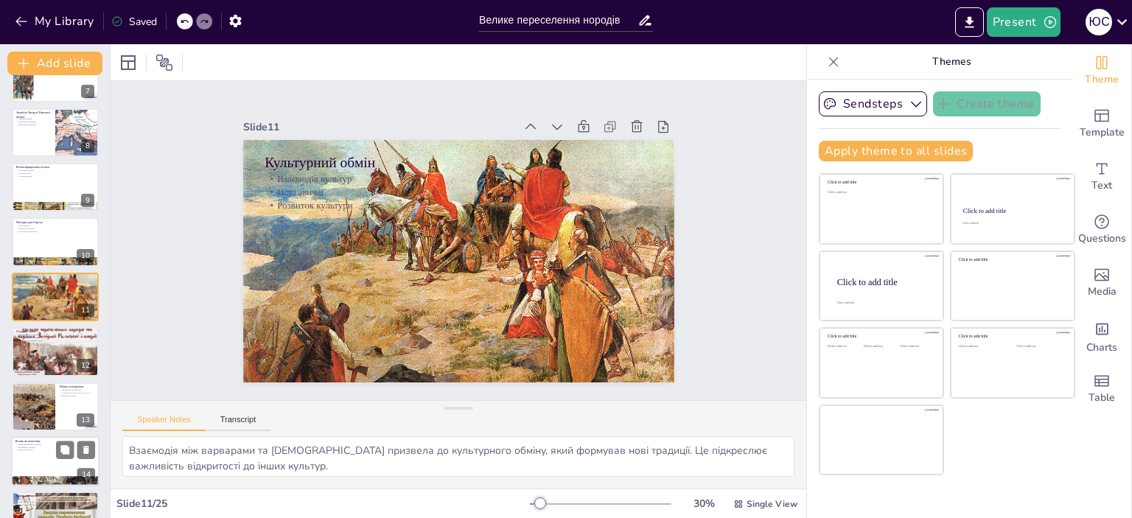
click at [47, 441] on p "Вплив на економіку" at bounding box center [55, 441] width 80 height 4
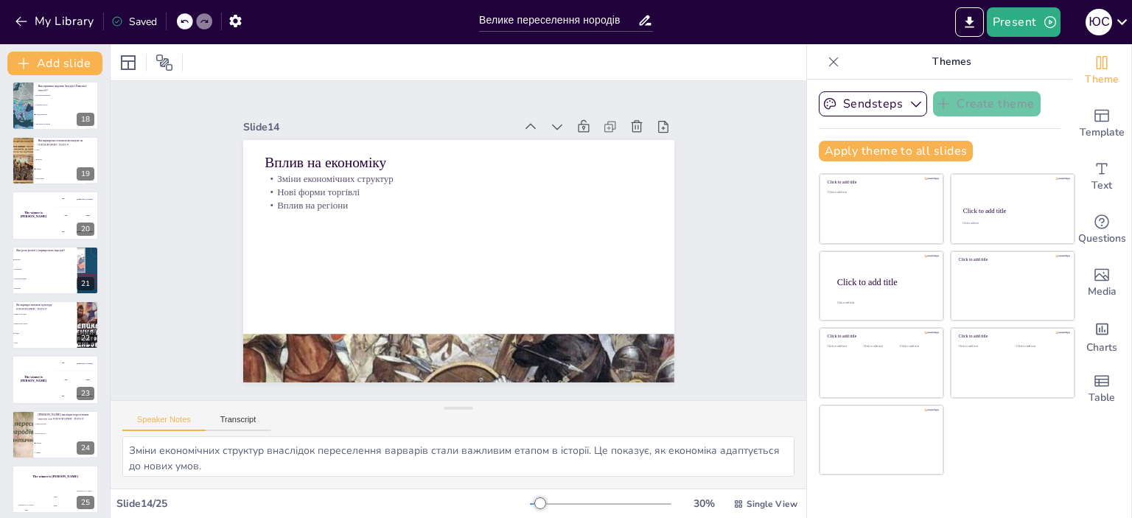
scroll to position [945, 0]
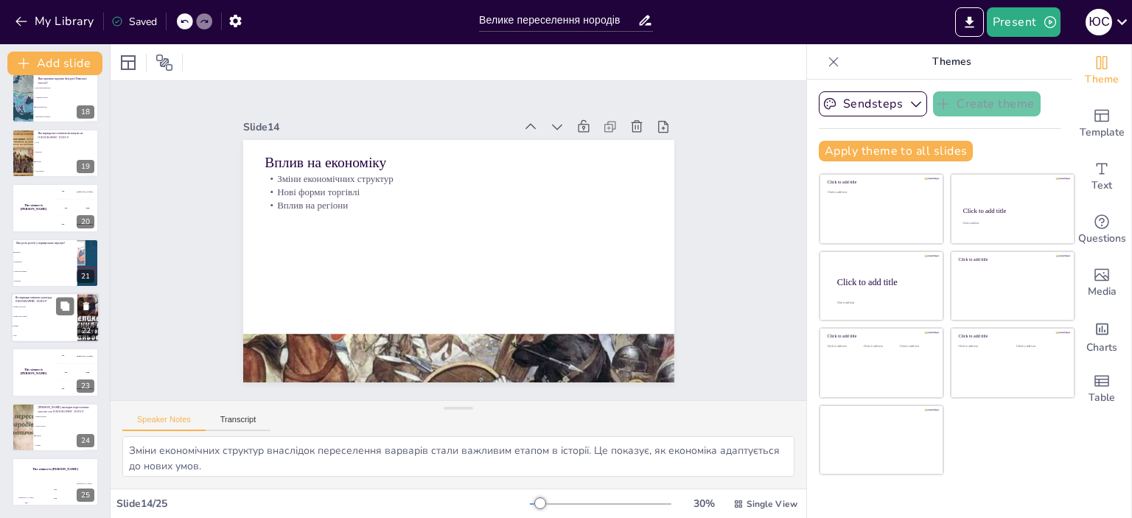
click at [41, 326] on span "Обидва" at bounding box center [44, 326] width 63 height 2
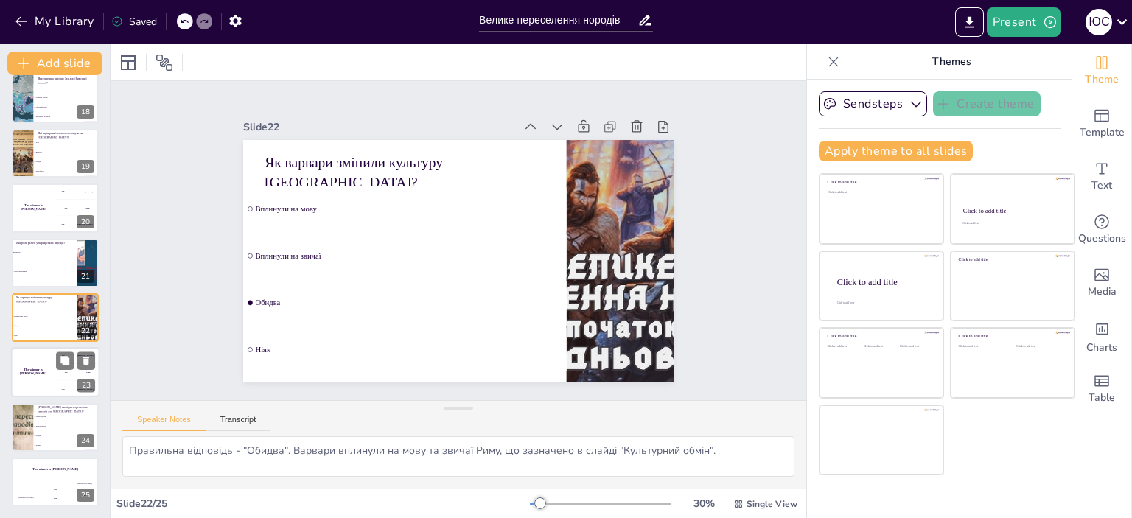
click at [34, 374] on div "The winner is [PERSON_NAME]" at bounding box center [33, 373] width 44 height 50
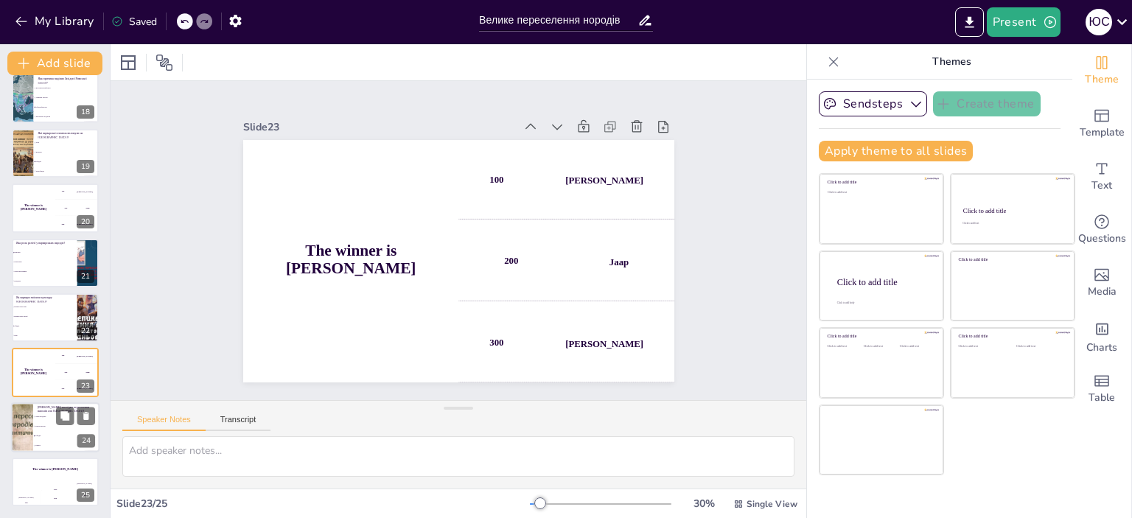
click at [47, 441] on li "Ніяких" at bounding box center [66, 446] width 66 height 10
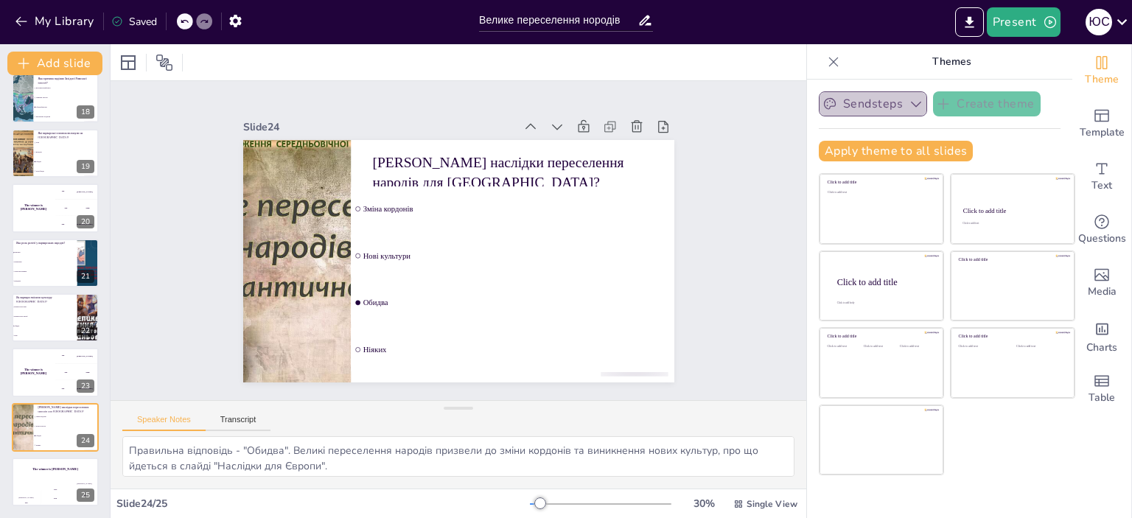
click at [863, 105] on button "Sendsteps" at bounding box center [873, 103] width 108 height 25
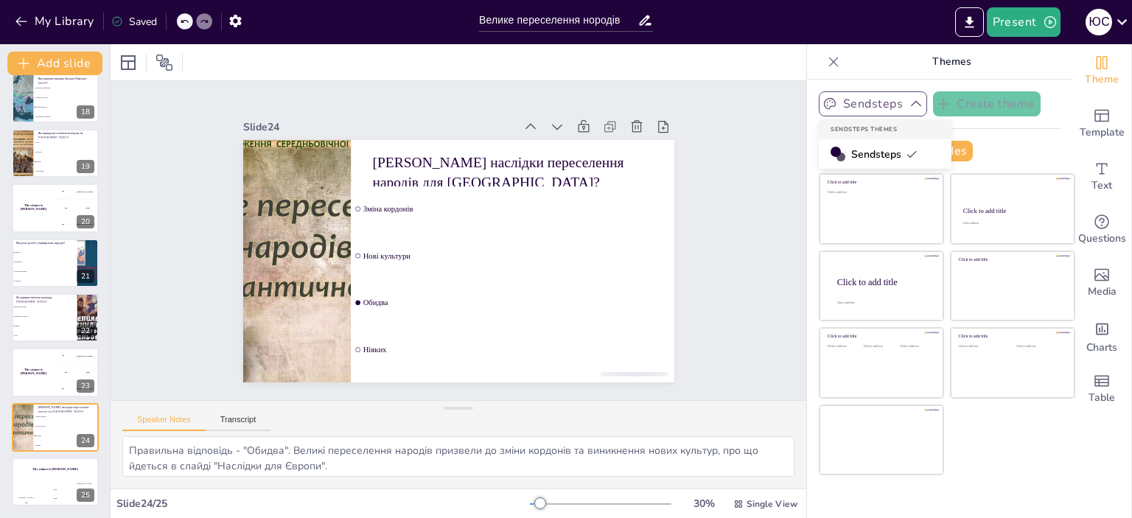
click at [863, 105] on button "Sendsteps" at bounding box center [873, 103] width 108 height 25
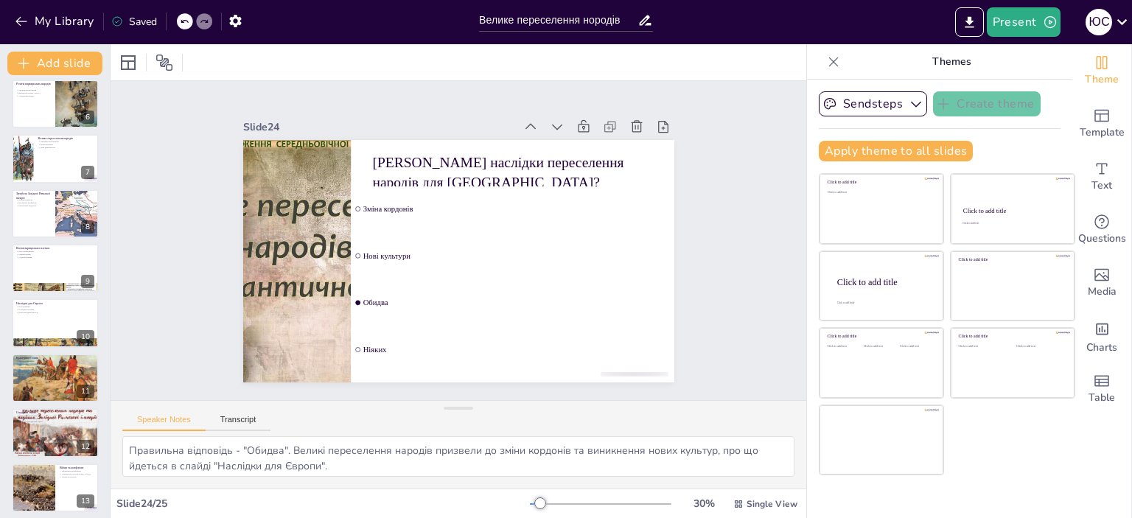
scroll to position [0, 0]
